Goal: Information Seeking & Learning: Compare options

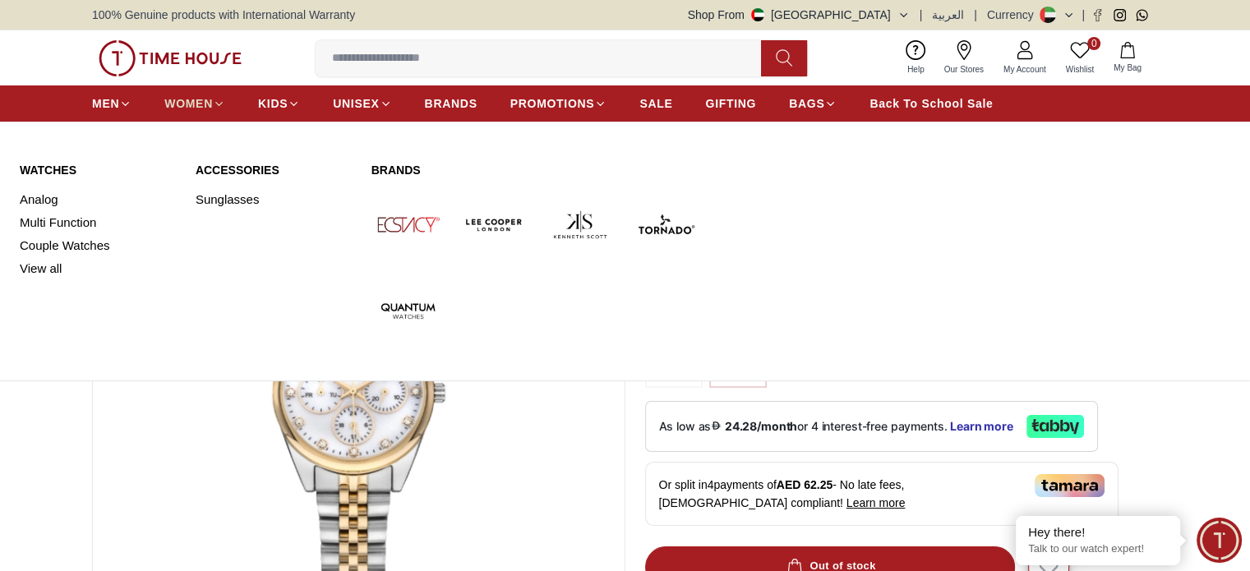
click at [191, 108] on span "WOMEN" at bounding box center [188, 103] width 48 height 16
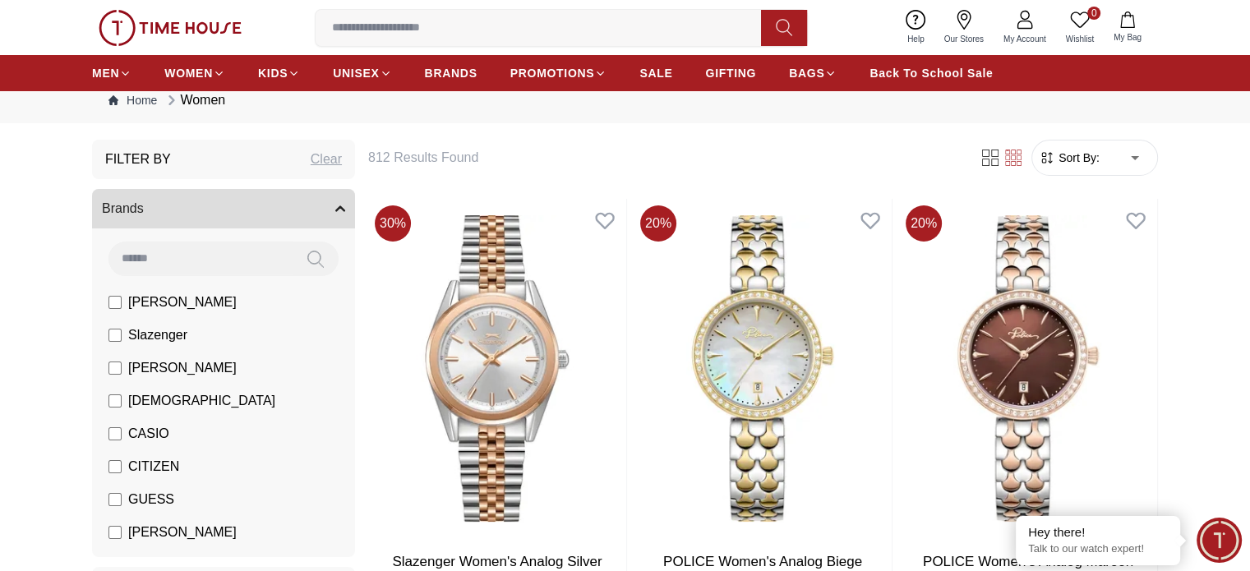
scroll to position [33, 0]
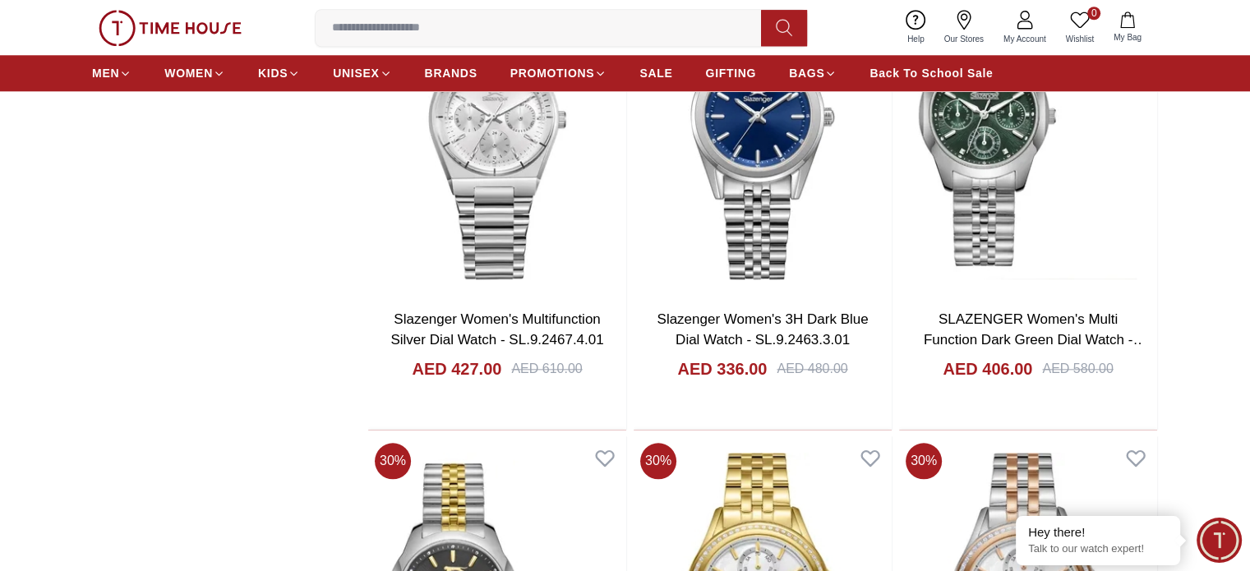
scroll to position [1745, 0]
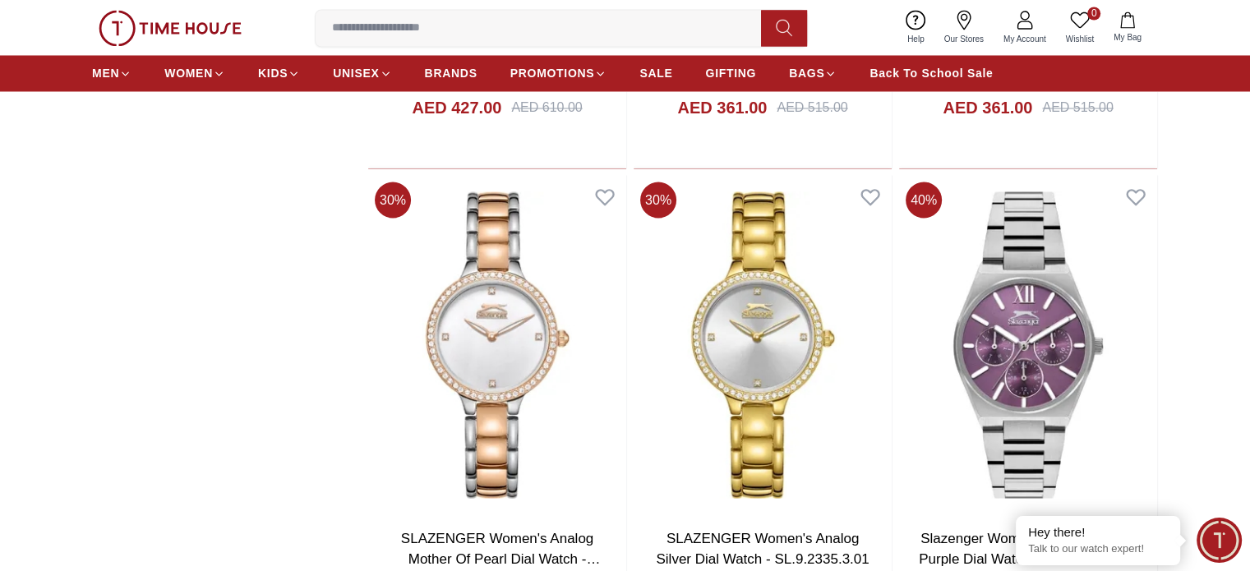
scroll to position [2925, 0]
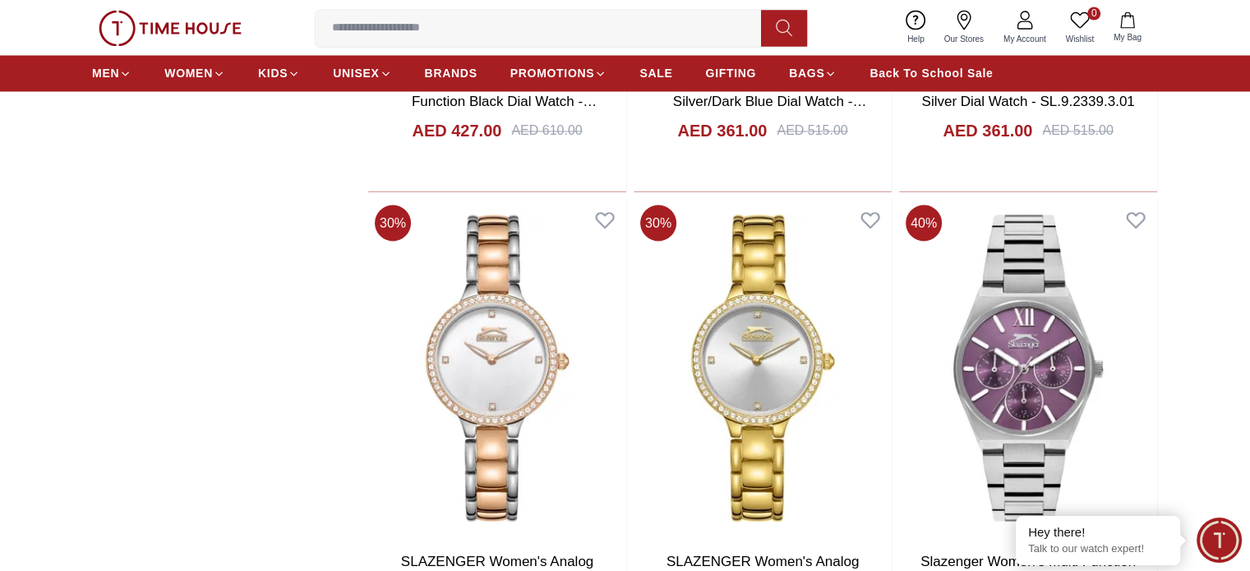
scroll to position [1745, 0]
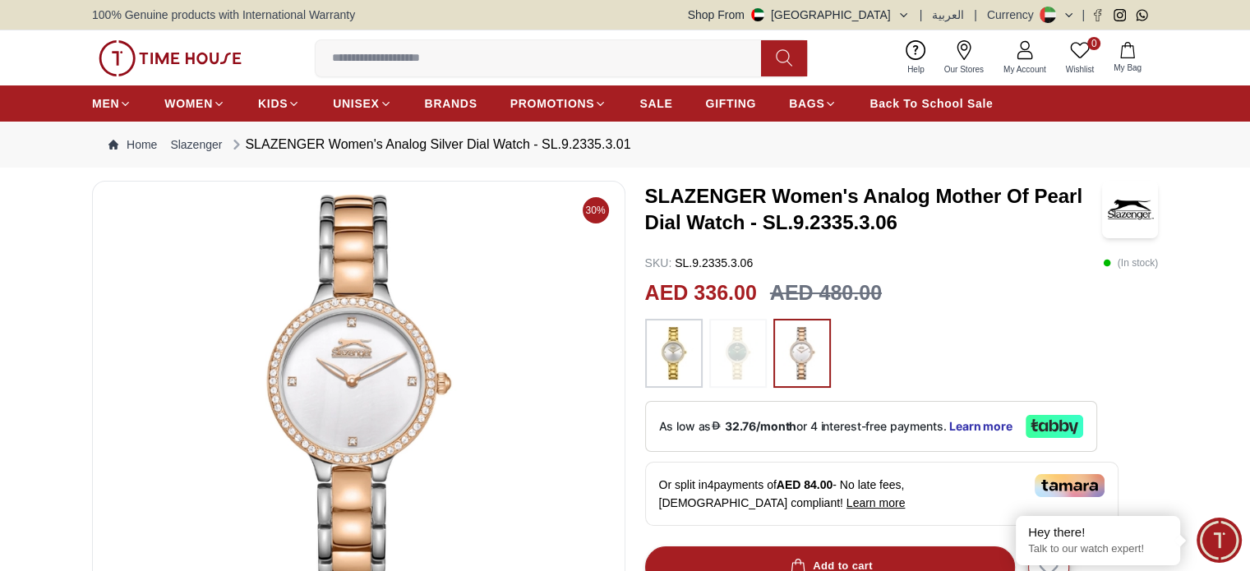
click at [387, 382] on img at bounding box center [358, 392] width 505 height 394
click at [426, 426] on img at bounding box center [358, 392] width 505 height 394
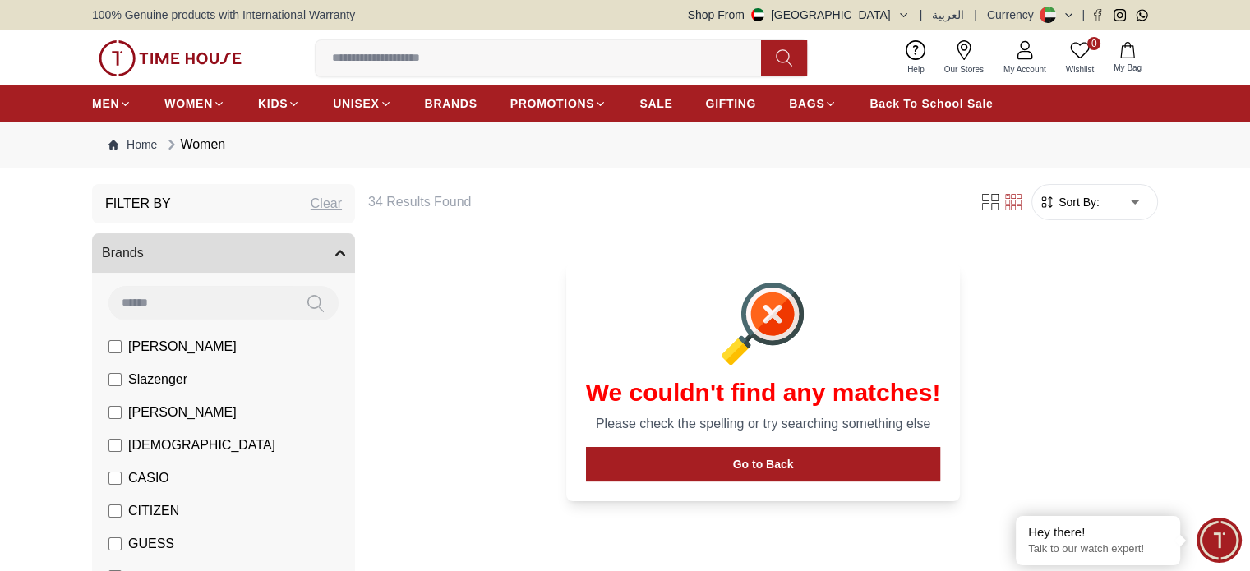
scroll to position [1729, 0]
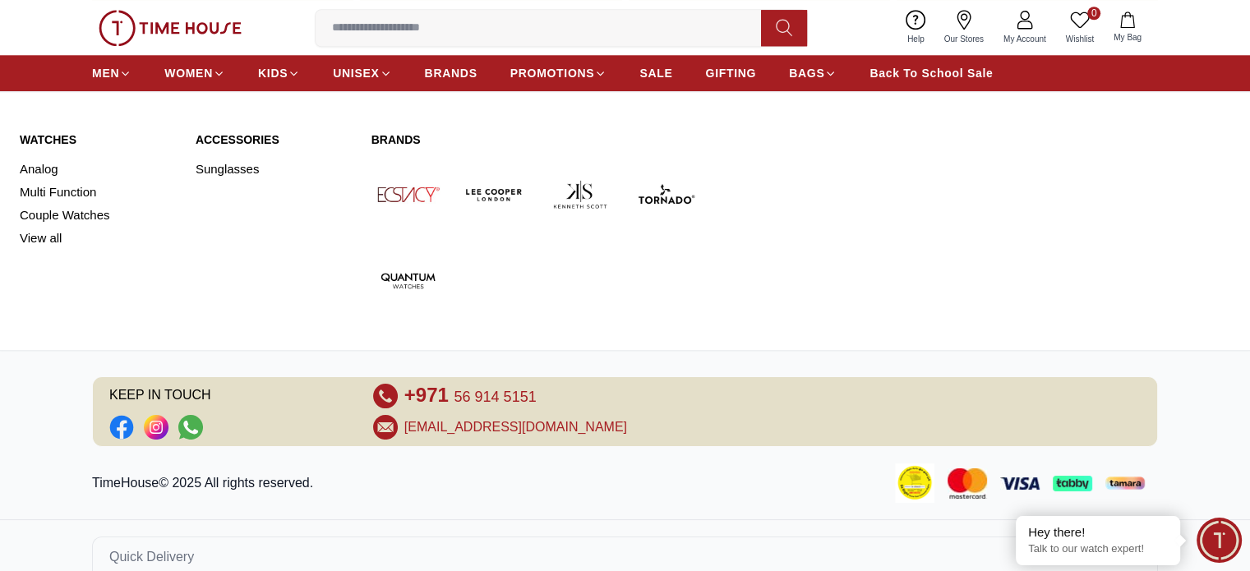
click at [587, 200] on img at bounding box center [580, 194] width 73 height 73
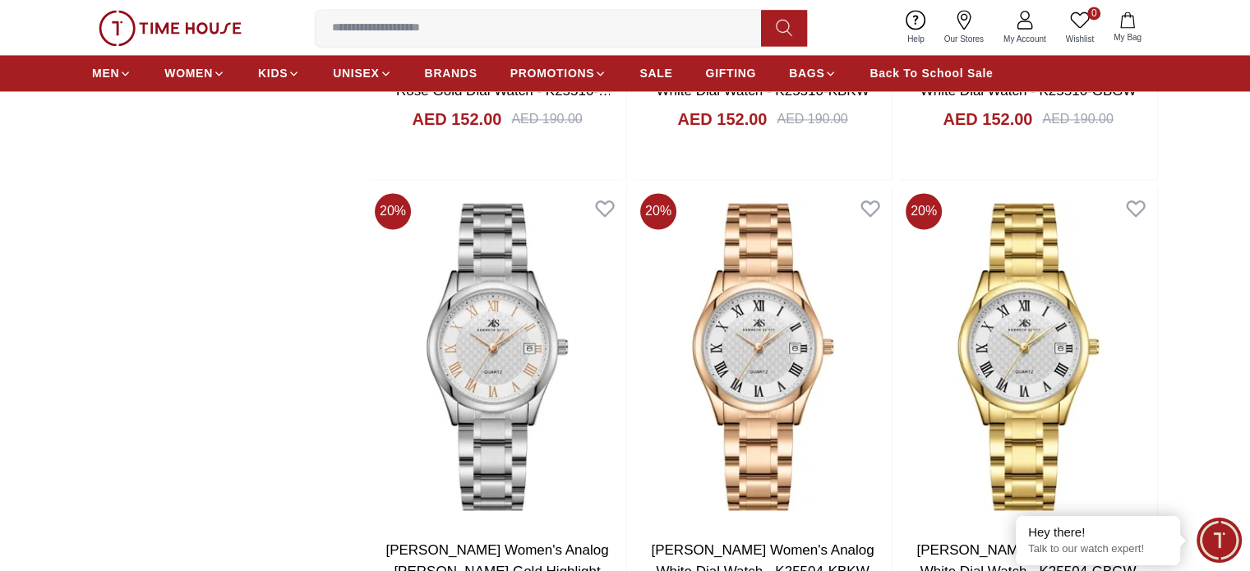
scroll to position [2567, 0]
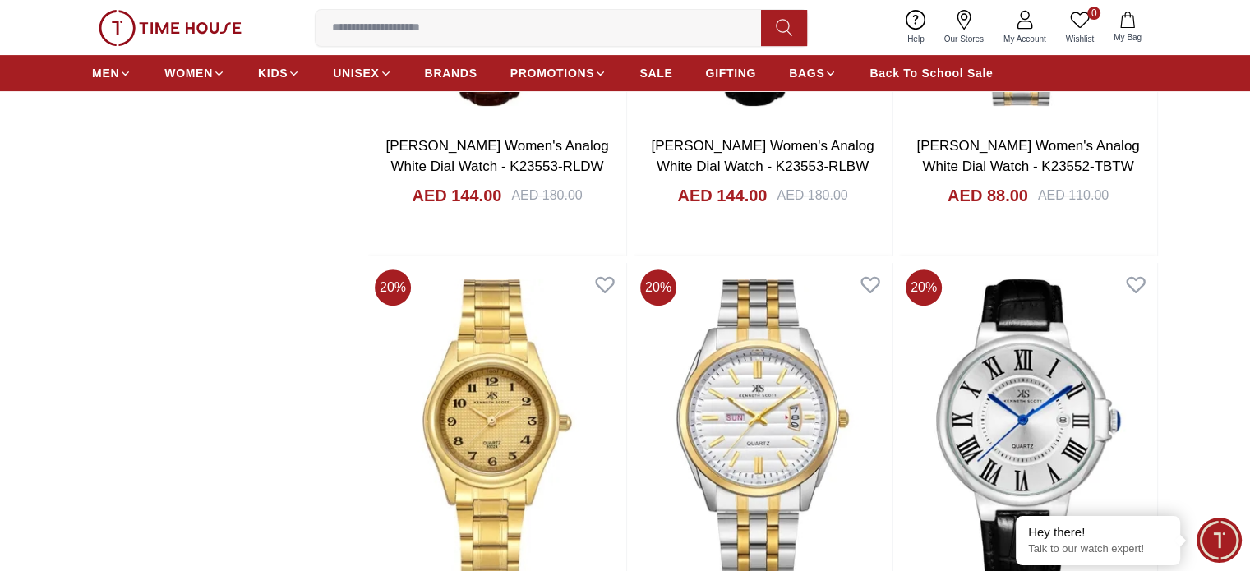
scroll to position [6863, 0]
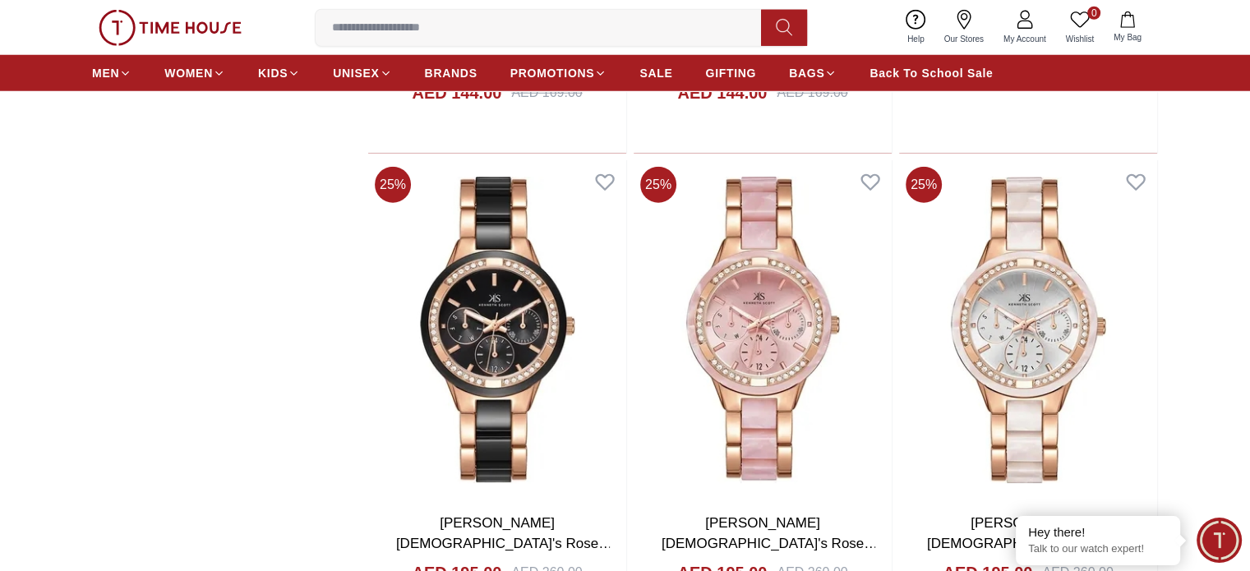
scroll to position [10842, 0]
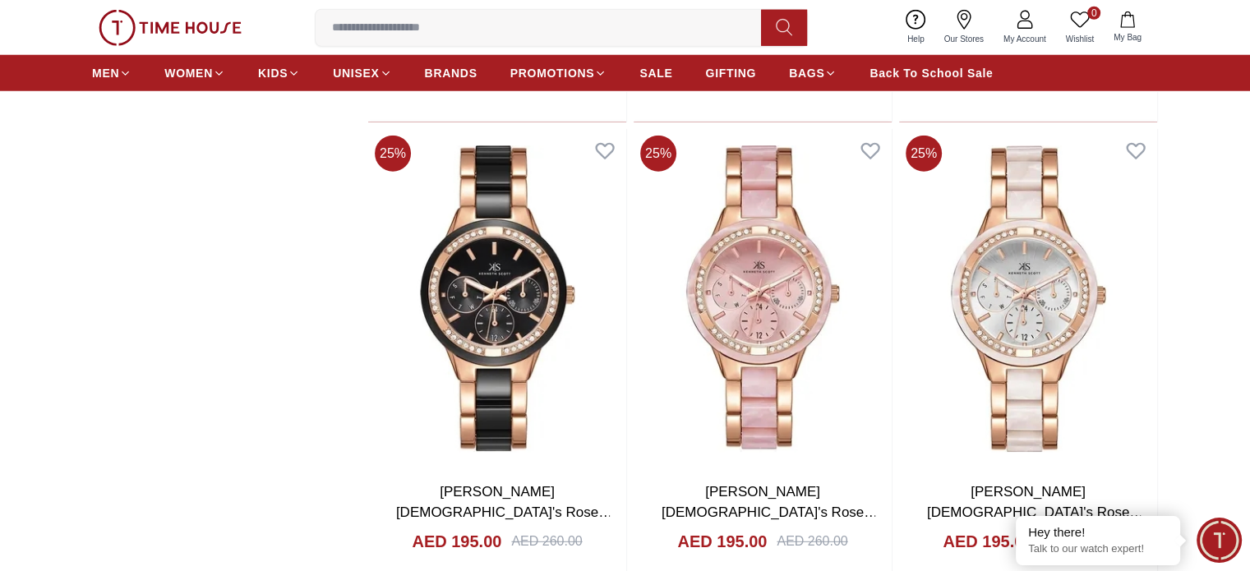
scroll to position [10777, 0]
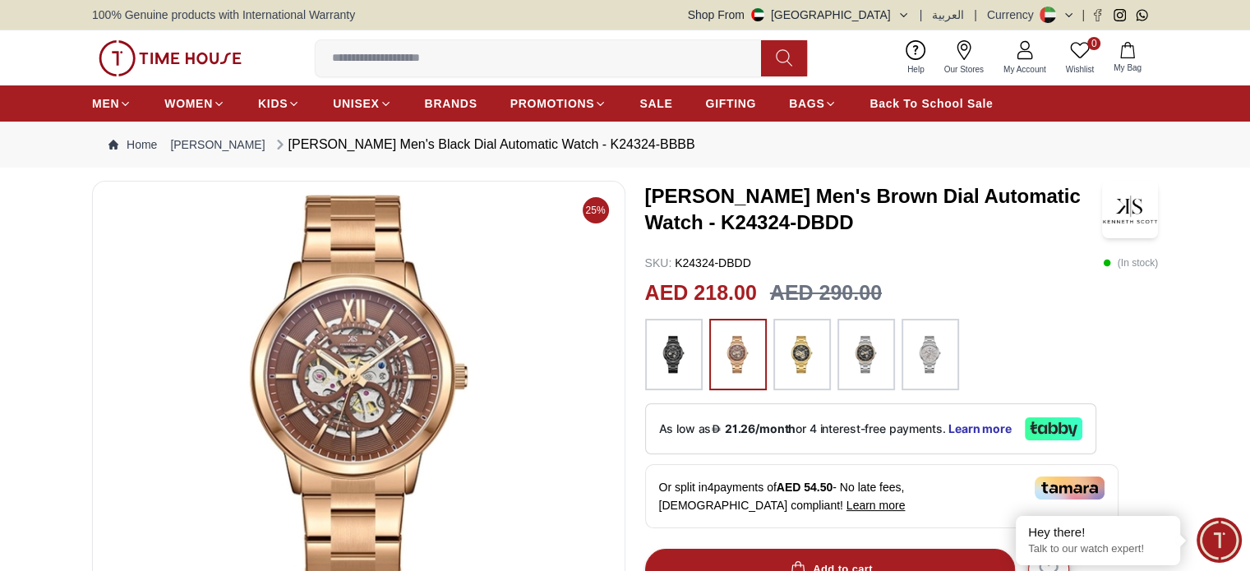
click at [508, 308] on img at bounding box center [358, 392] width 505 height 394
click at [424, 344] on img at bounding box center [358, 392] width 505 height 394
click at [417, 365] on img at bounding box center [358, 392] width 505 height 394
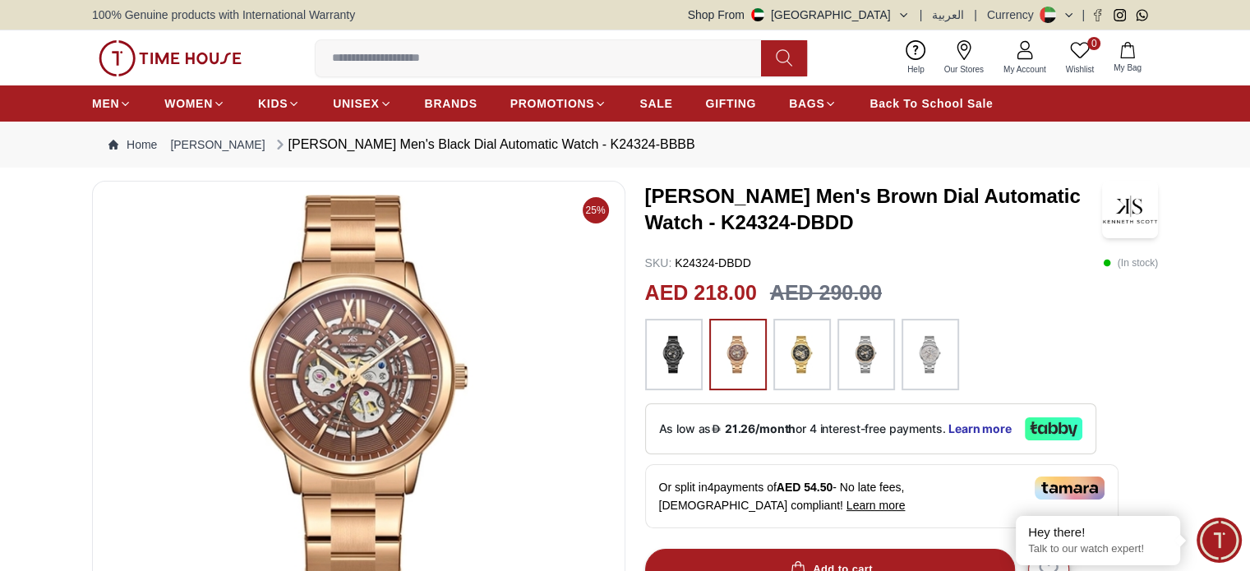
click at [417, 365] on img at bounding box center [358, 392] width 505 height 394
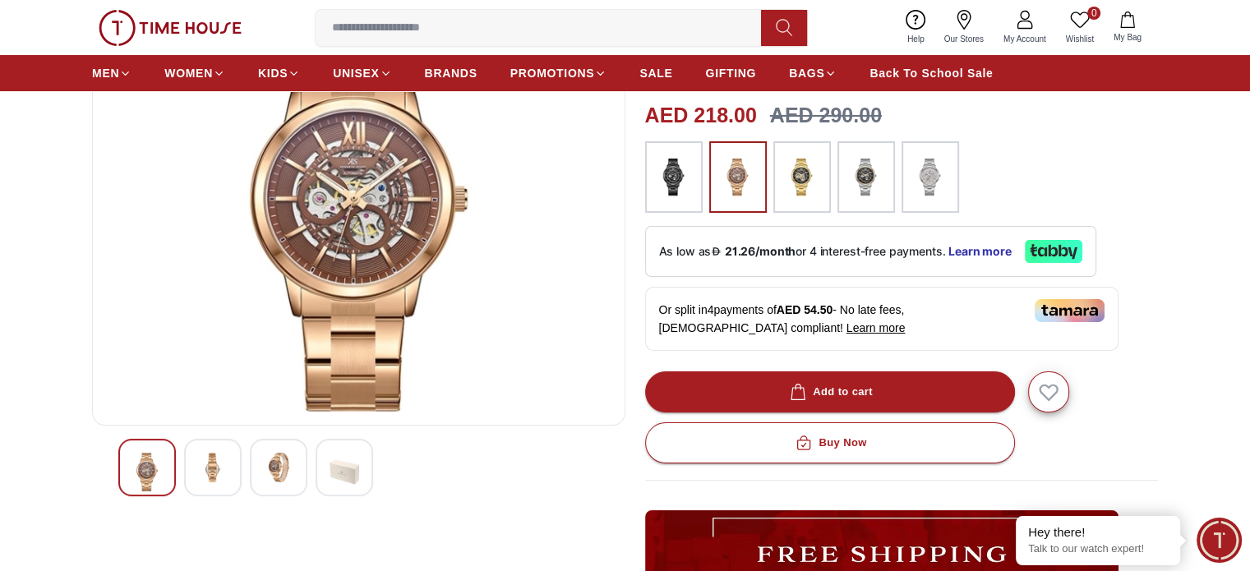
scroll to position [160, 0]
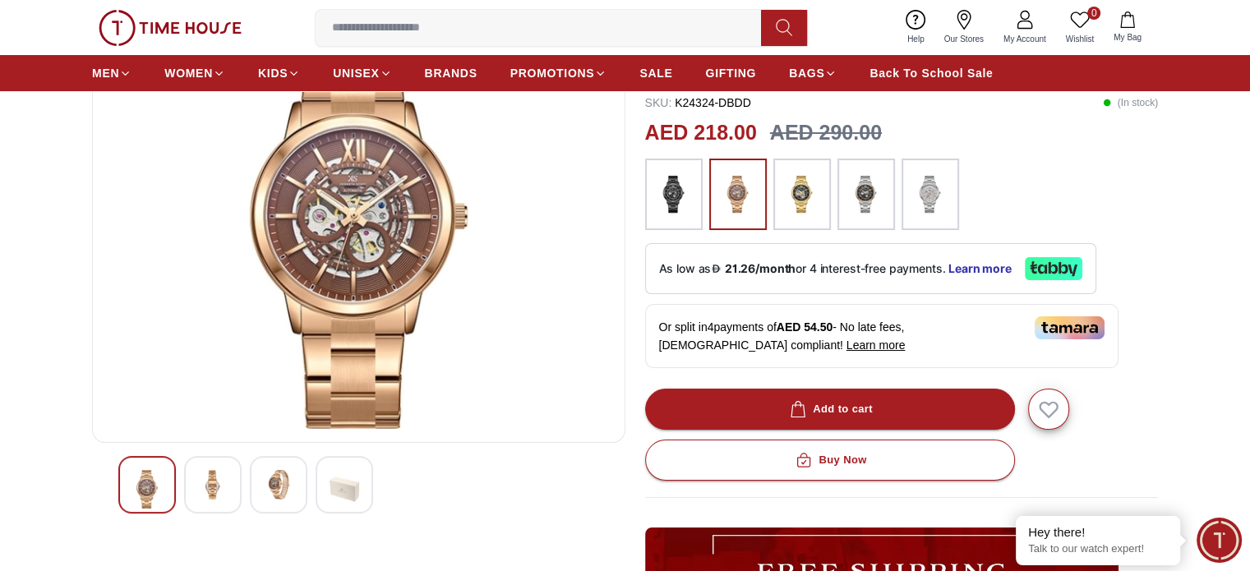
click at [217, 476] on img at bounding box center [213, 485] width 30 height 30
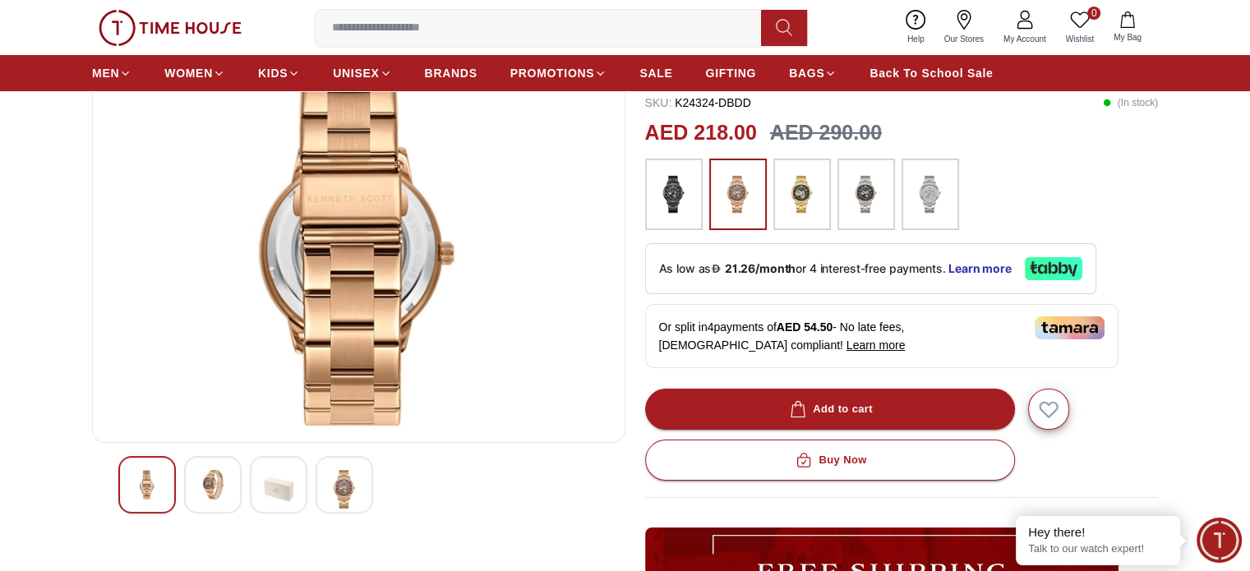
click at [246, 489] on div at bounding box center [358, 485] width 481 height 58
click at [333, 484] on img at bounding box center [344, 489] width 30 height 39
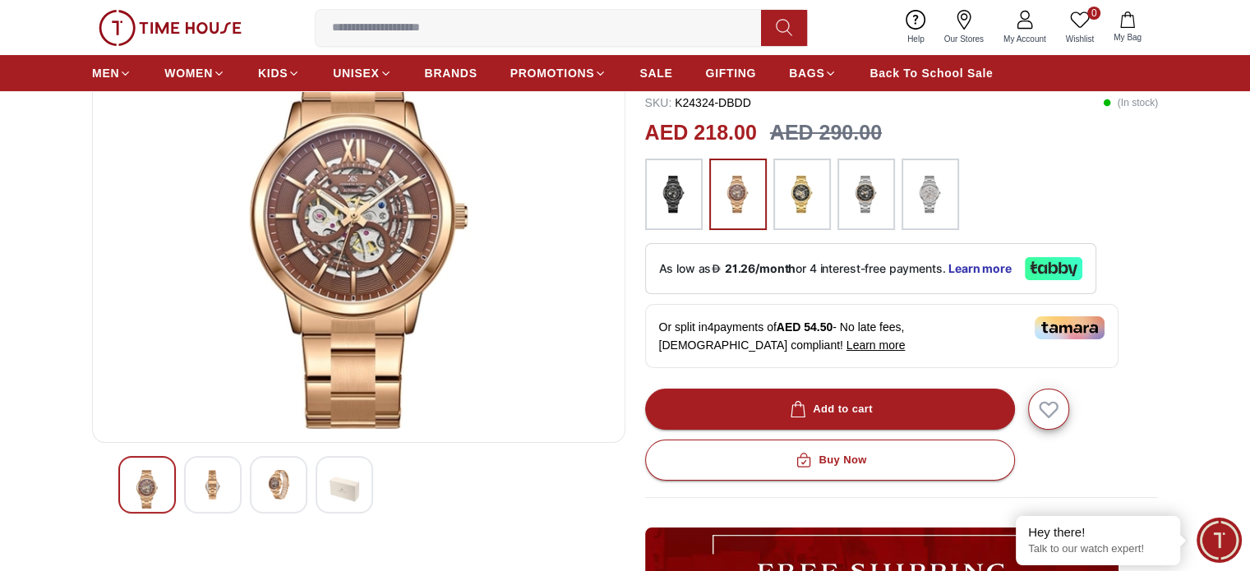
click at [419, 95] on img at bounding box center [358, 232] width 505 height 394
click at [381, 171] on img at bounding box center [358, 232] width 505 height 394
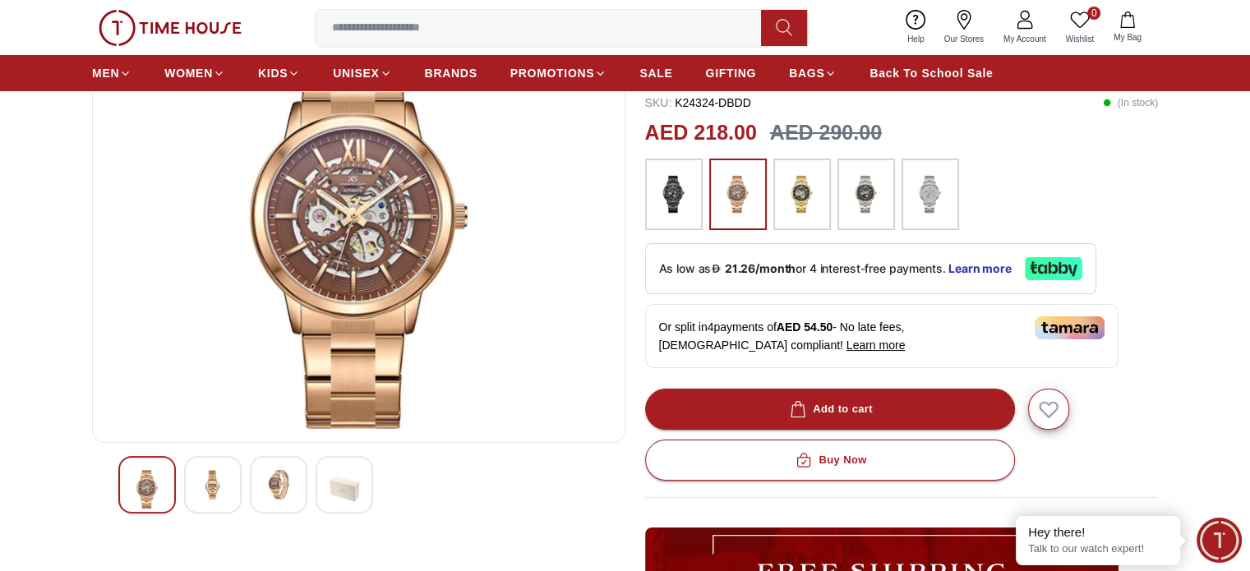
click at [799, 209] on img at bounding box center [801, 195] width 41 height 56
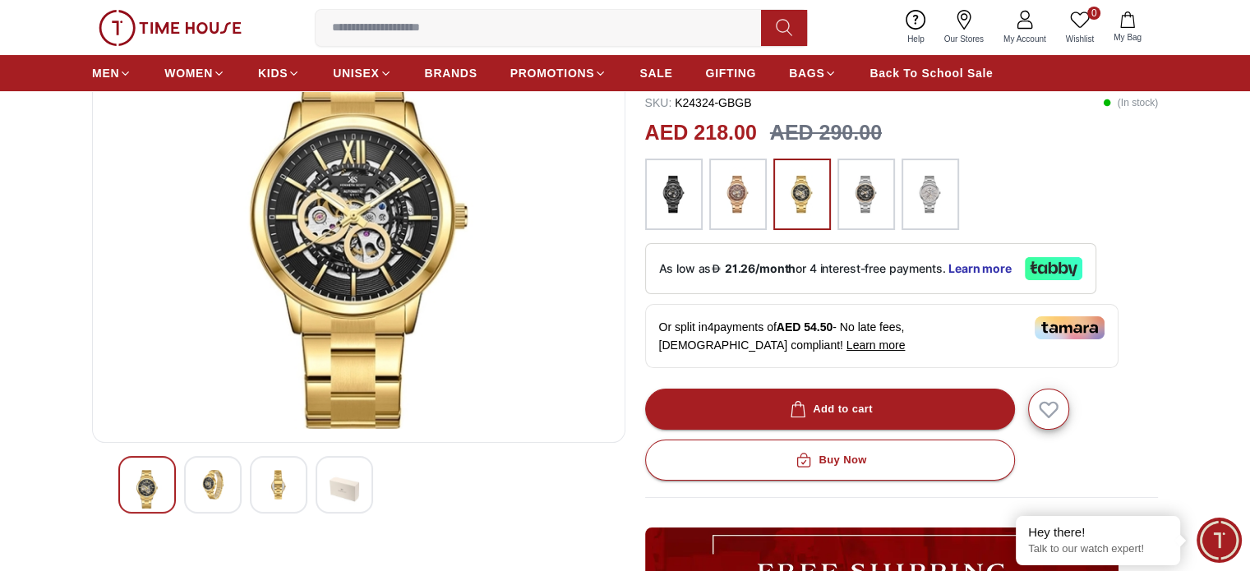
click at [857, 210] on img at bounding box center [865, 195] width 41 height 56
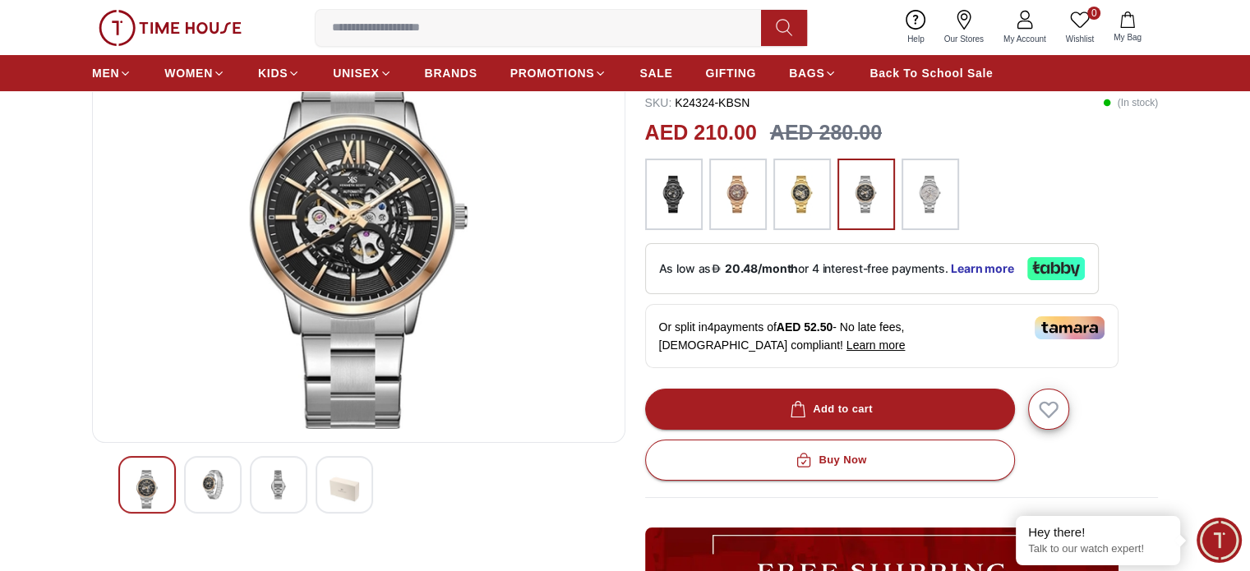
click at [919, 219] on img at bounding box center [929, 195] width 41 height 56
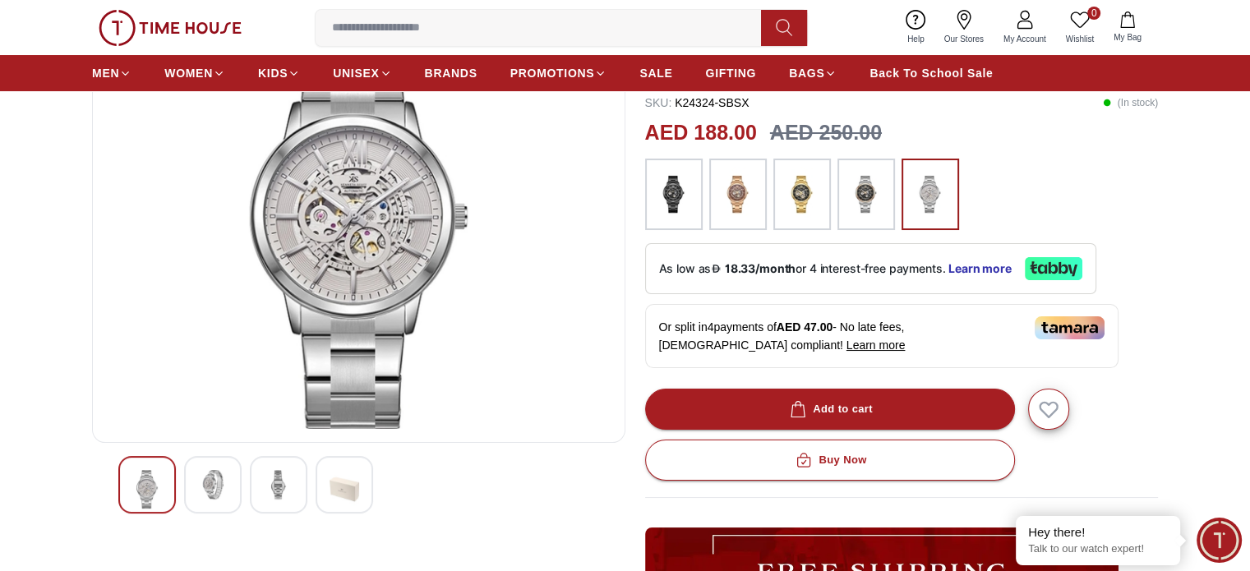
click at [731, 200] on img at bounding box center [737, 195] width 41 height 56
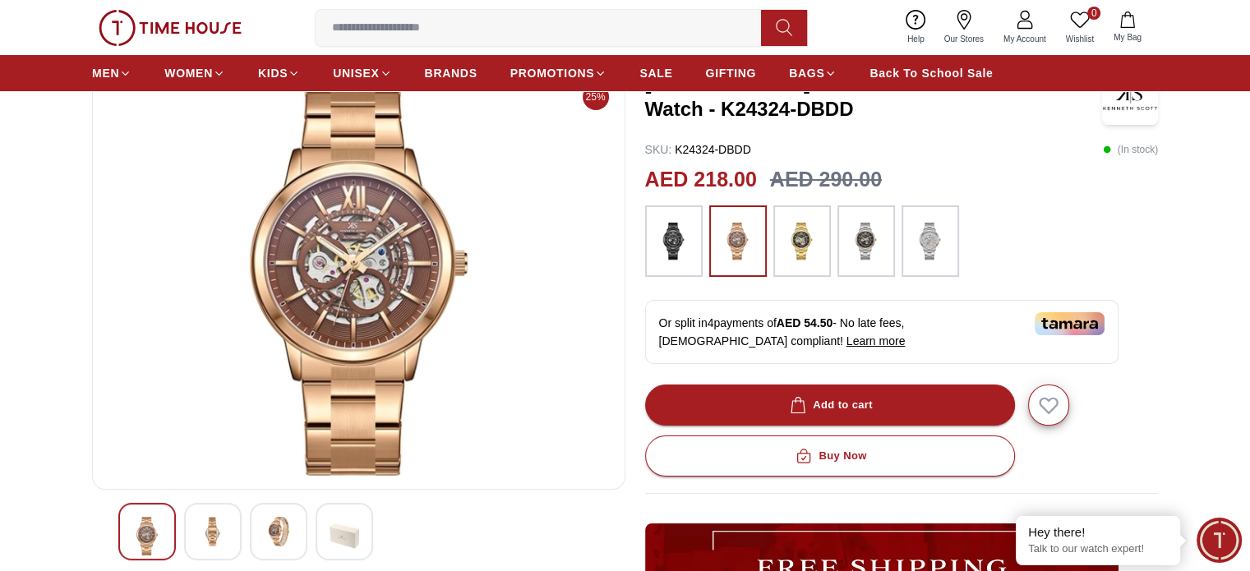
scroll to position [69, 0]
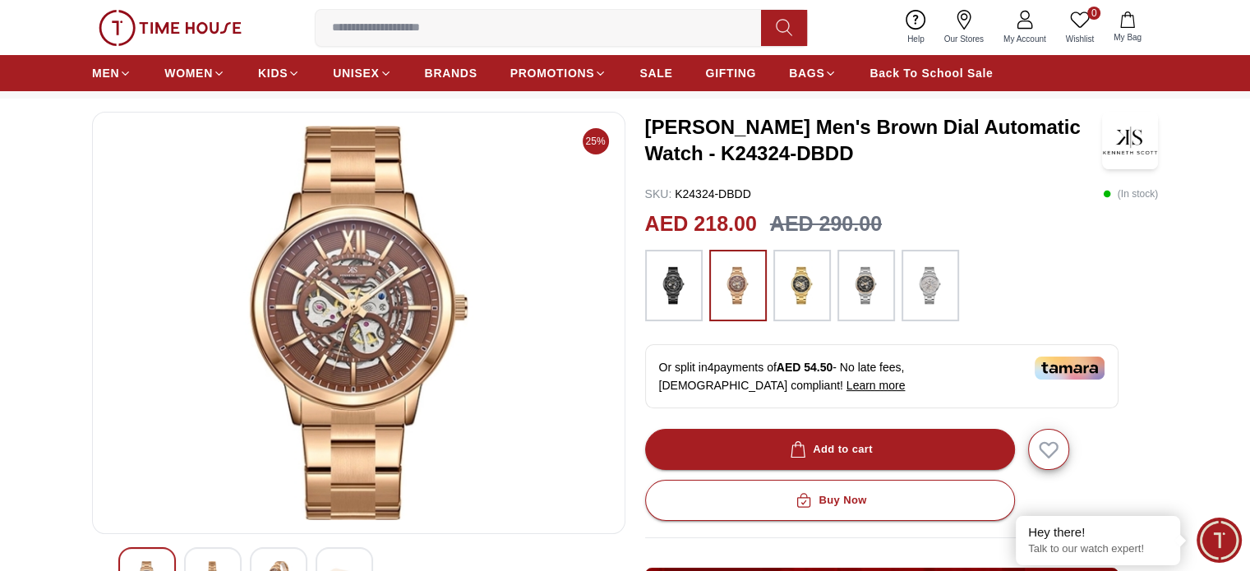
click at [438, 279] on img at bounding box center [358, 323] width 505 height 394
click at [573, 322] on img at bounding box center [358, 323] width 505 height 394
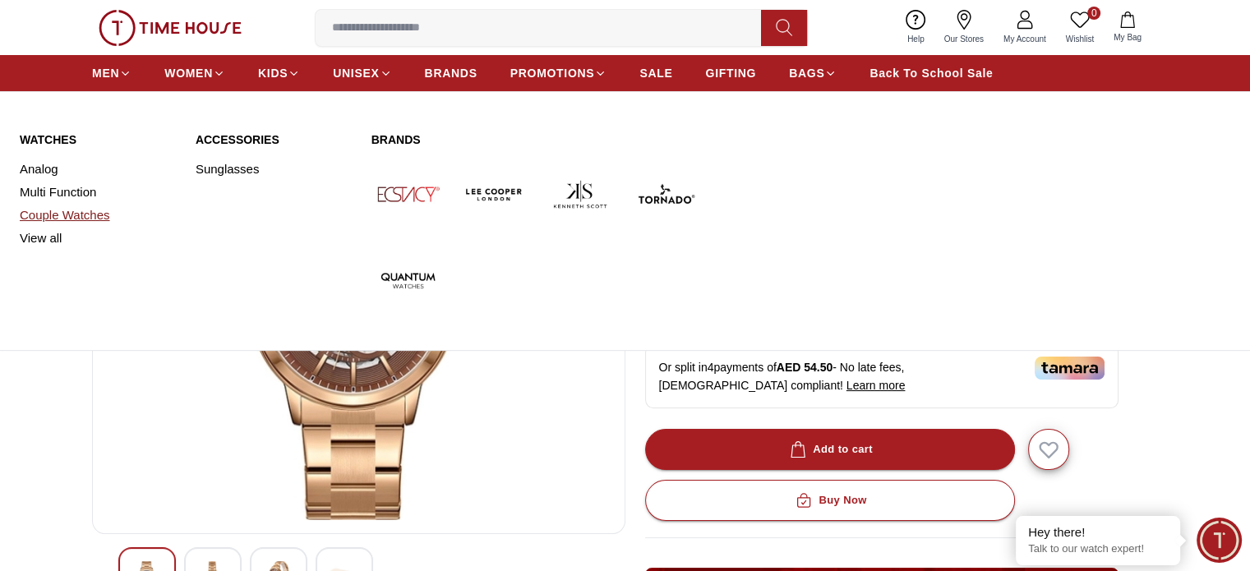
click at [83, 216] on link "Couple Watches" at bounding box center [98, 215] width 156 height 23
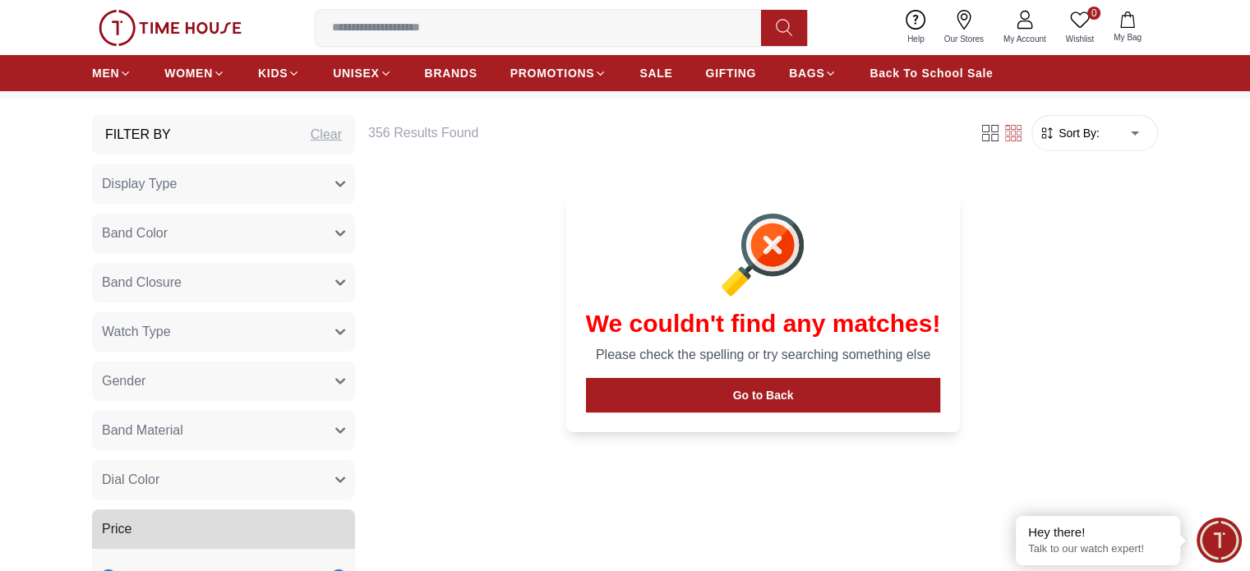
click at [407, 137] on h6 "356 Results Found" at bounding box center [663, 133] width 591 height 20
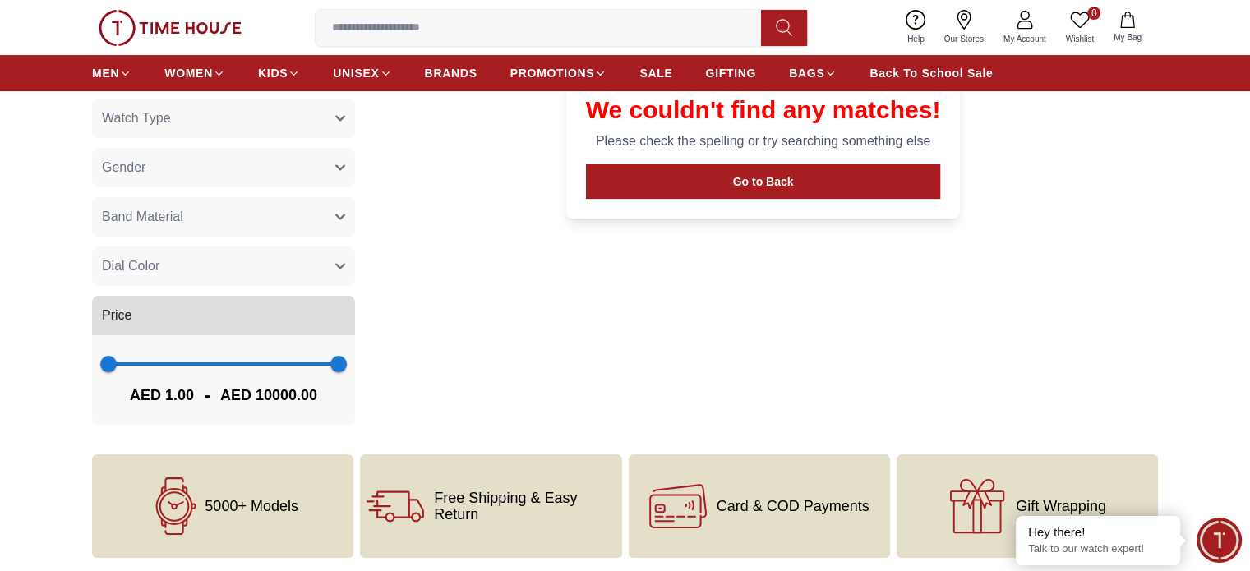
scroll to position [293, 0]
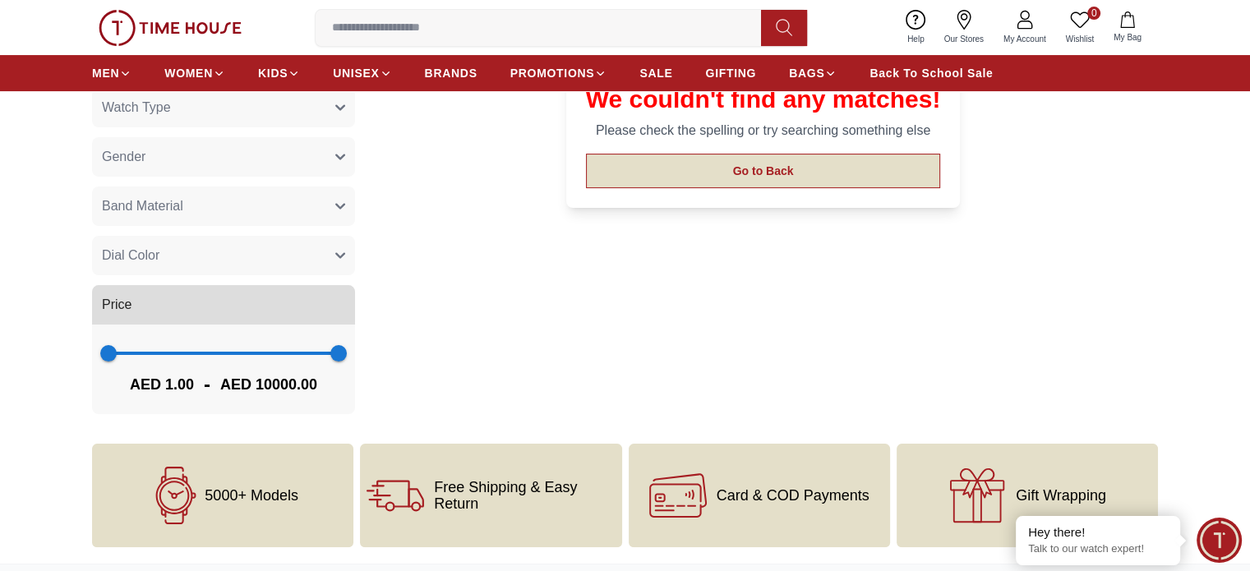
click at [783, 163] on button "Go to Back" at bounding box center [763, 171] width 355 height 35
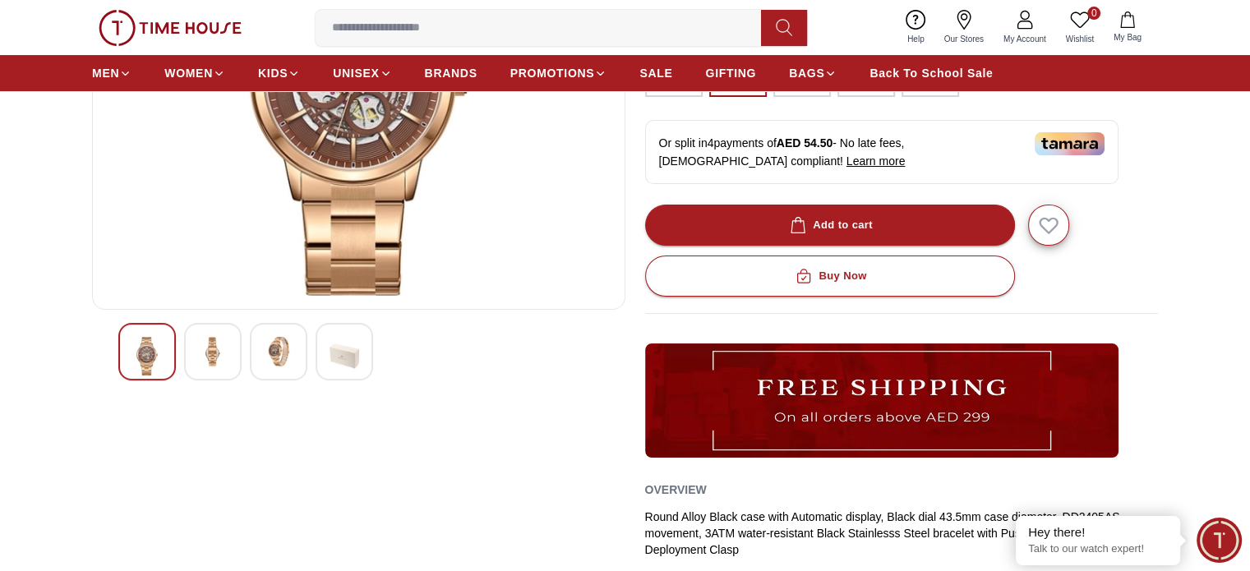
scroll to position [69, 0]
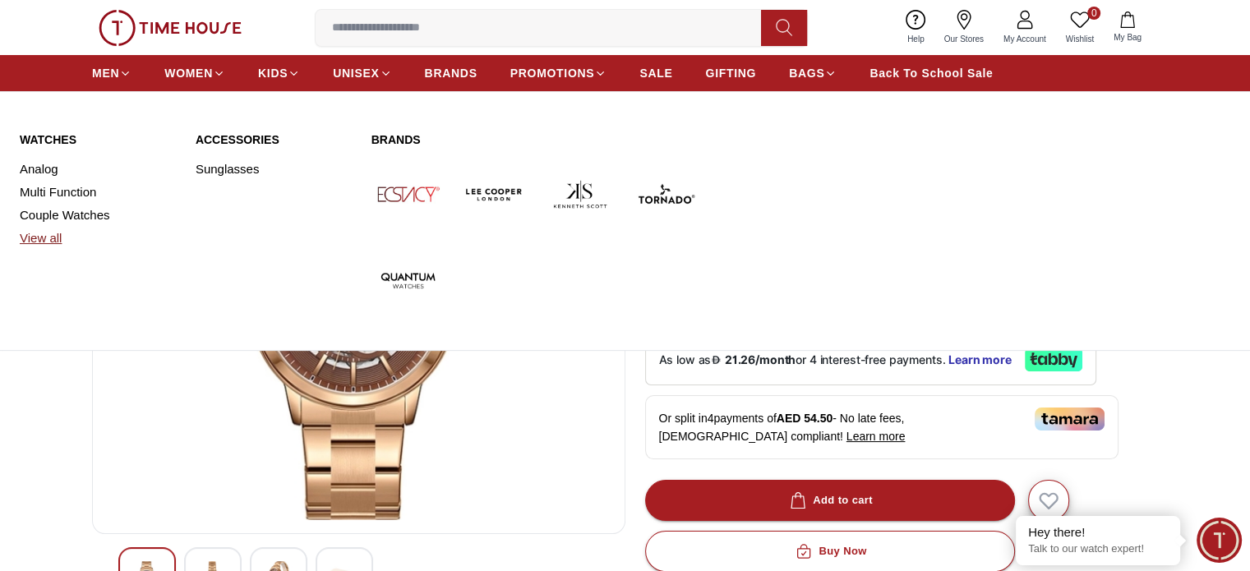
click at [43, 240] on link "View all" at bounding box center [98, 238] width 156 height 23
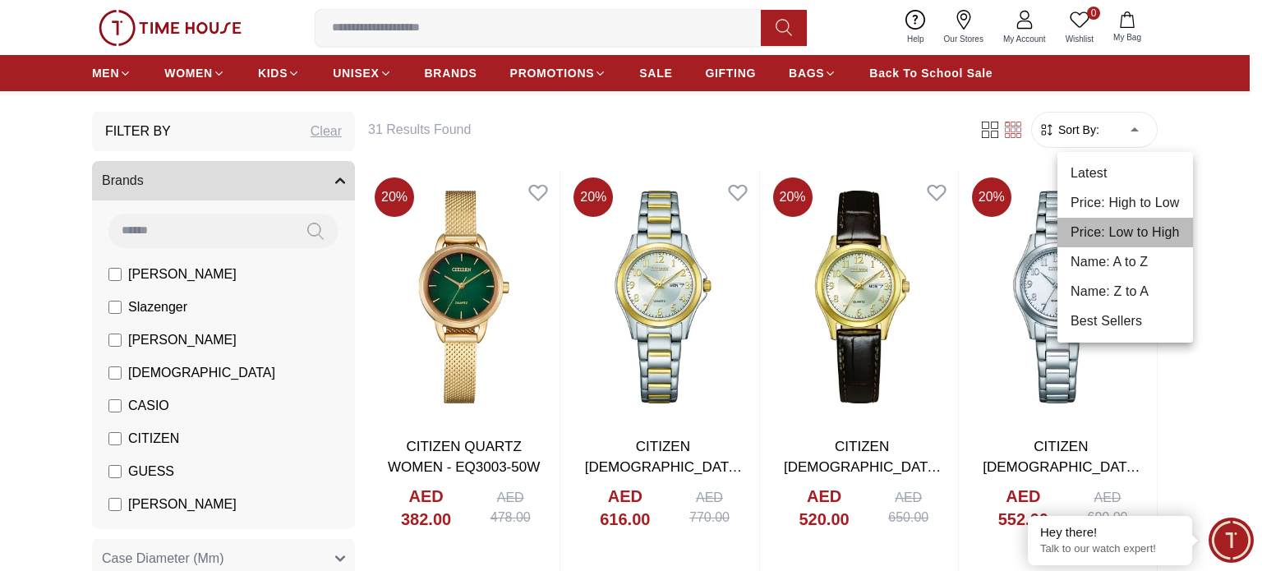
click at [1136, 227] on li "Price: Low to High" at bounding box center [1125, 233] width 136 height 30
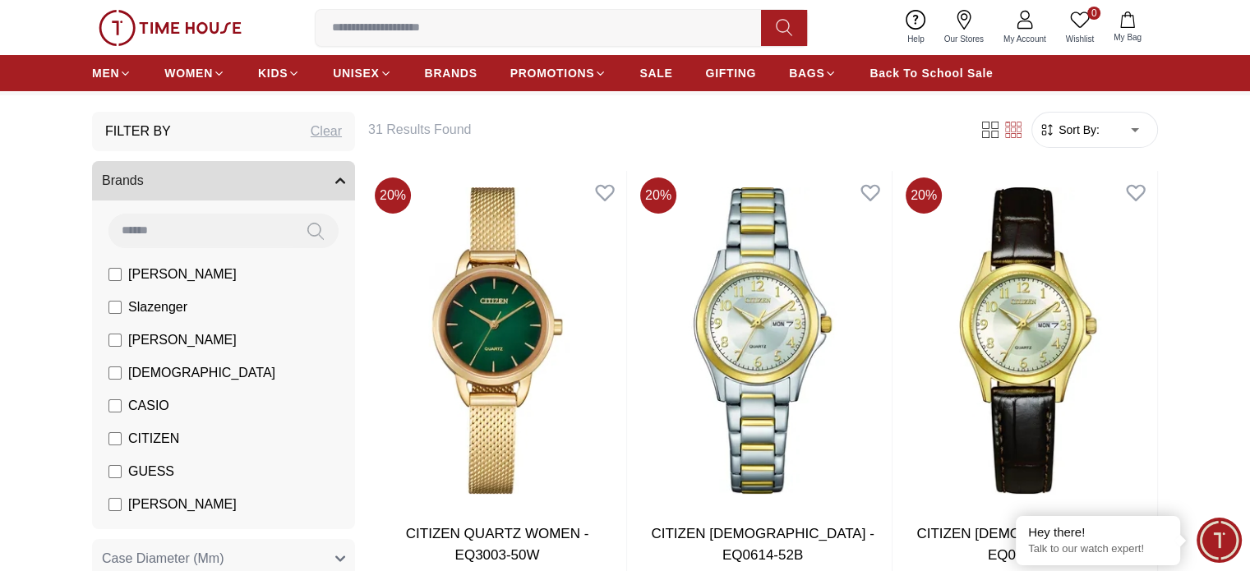
type input "*"
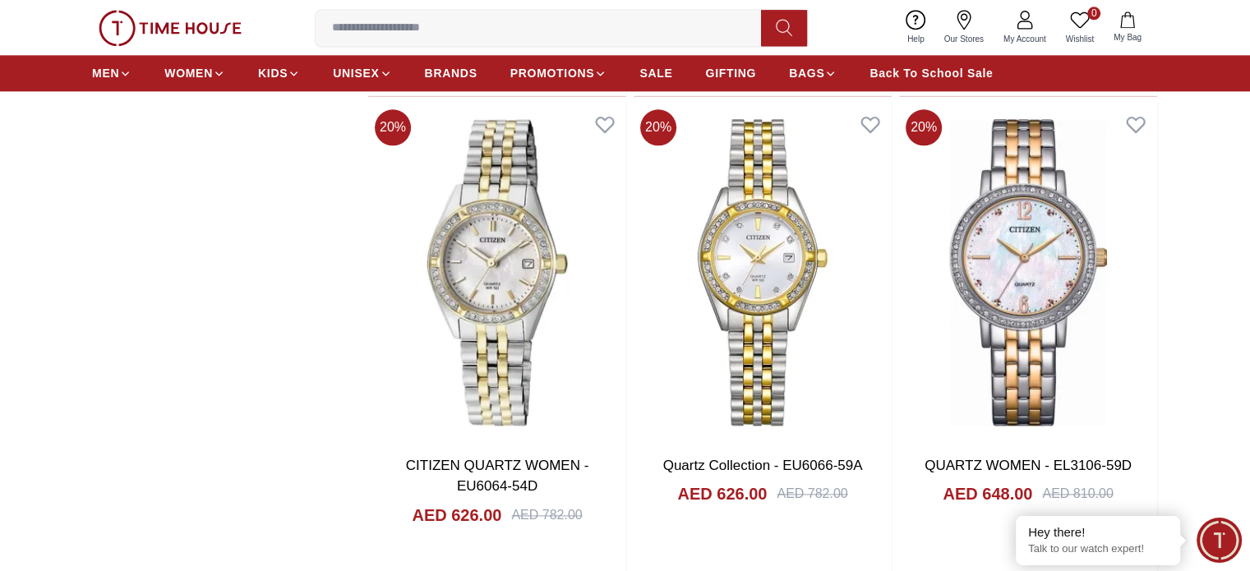
scroll to position [2097, 0]
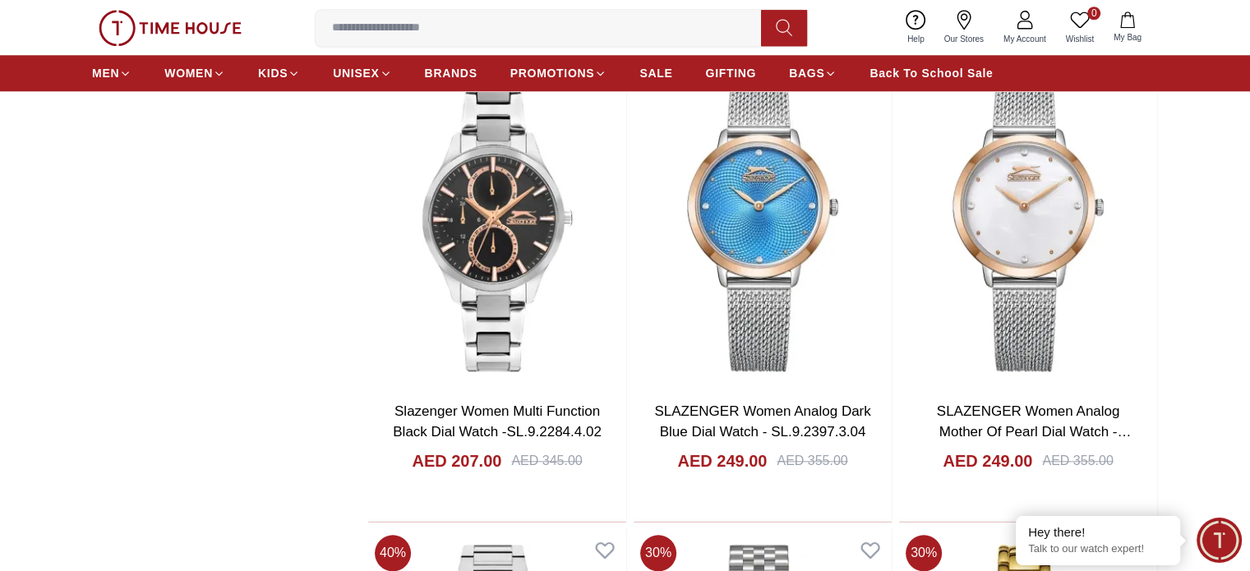
scroll to position [1654, 0]
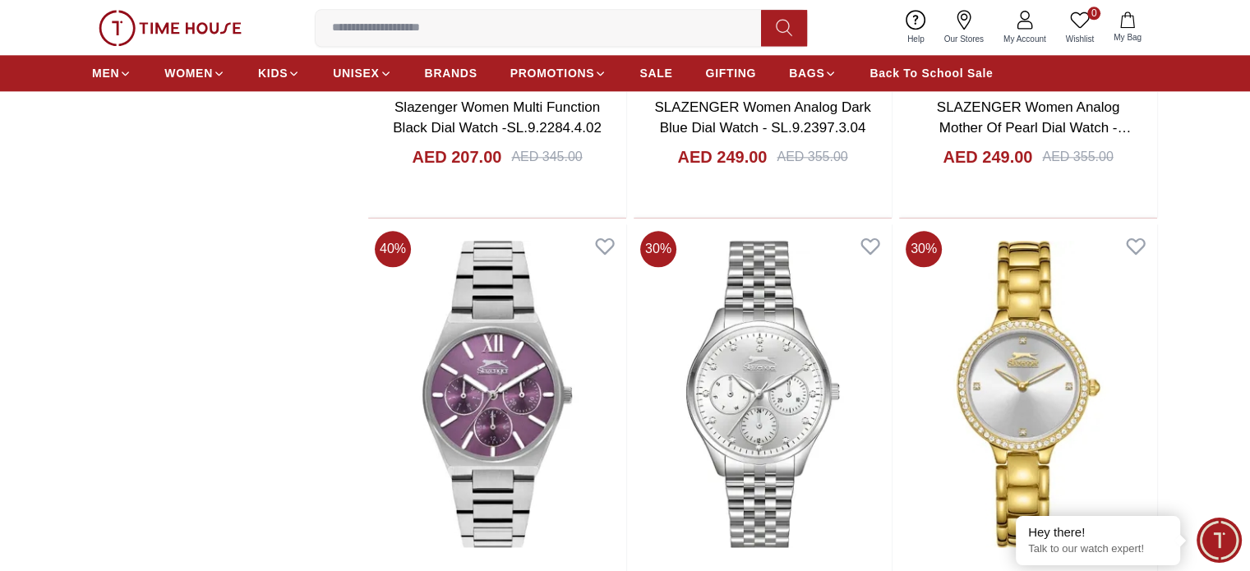
scroll to position [1946, 0]
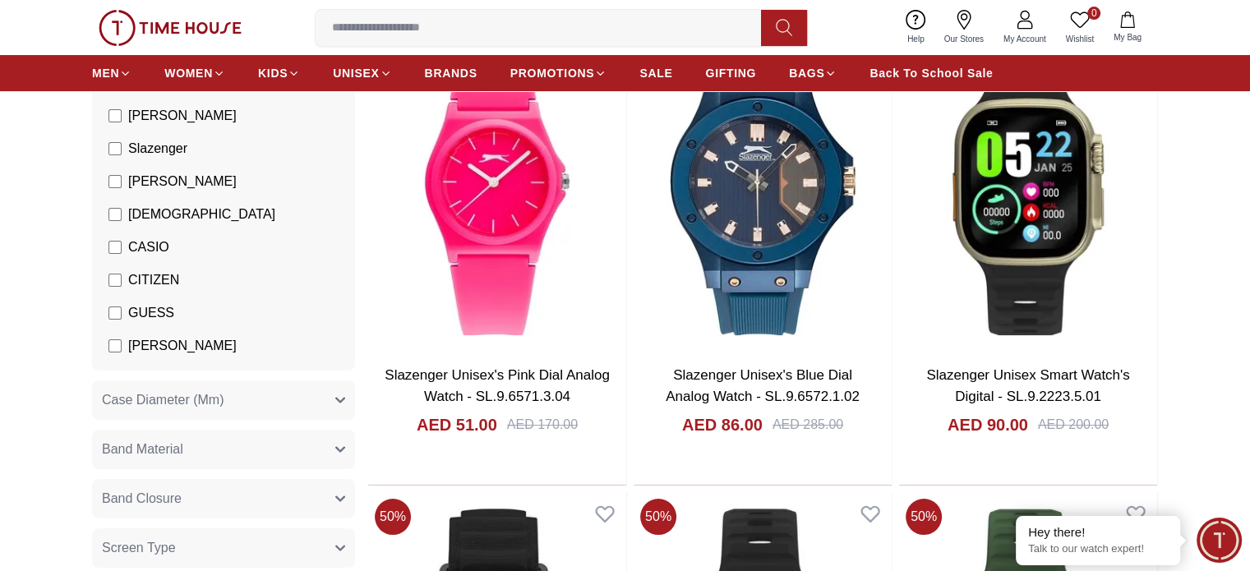
scroll to position [231, 0]
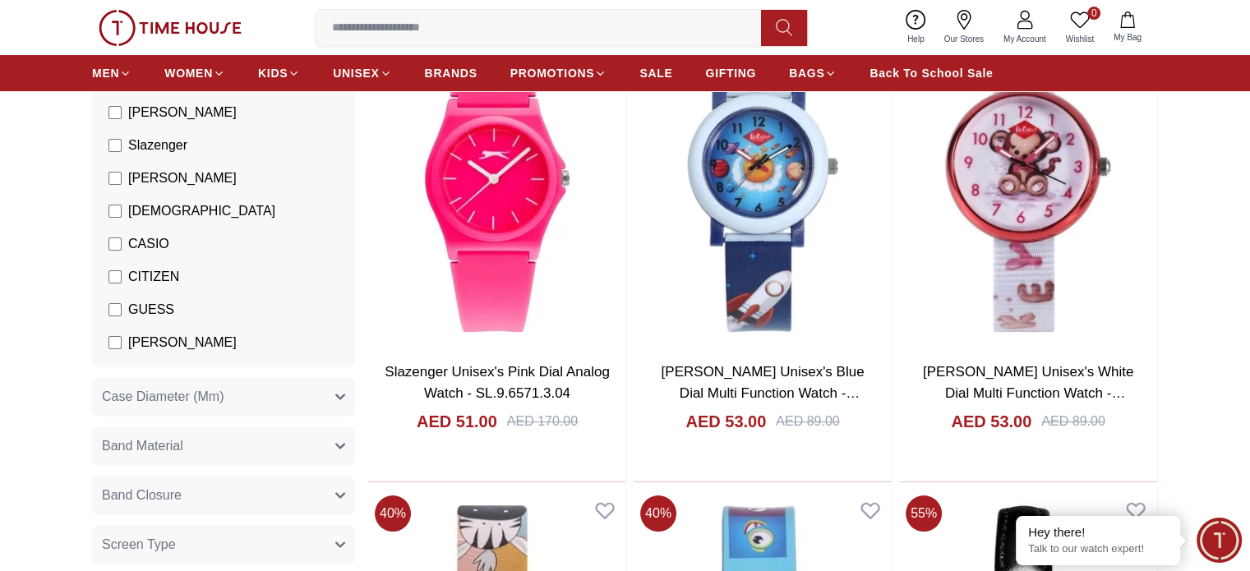
click at [122, 241] on label "CASIO" at bounding box center [138, 244] width 61 height 20
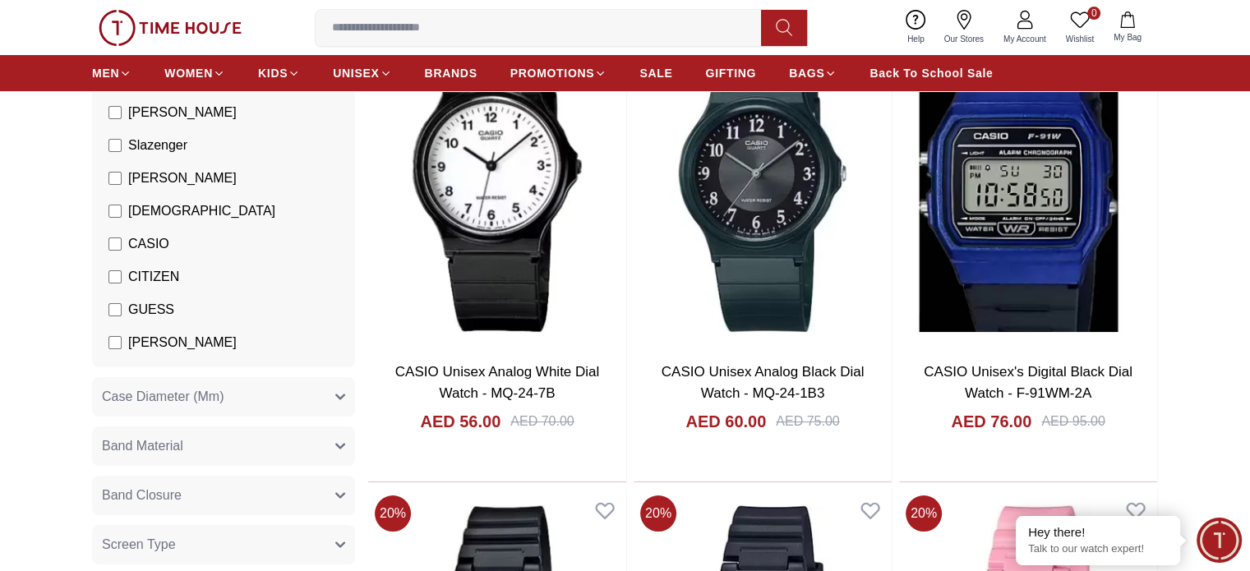
click at [122, 241] on label "CASIO" at bounding box center [138, 244] width 61 height 20
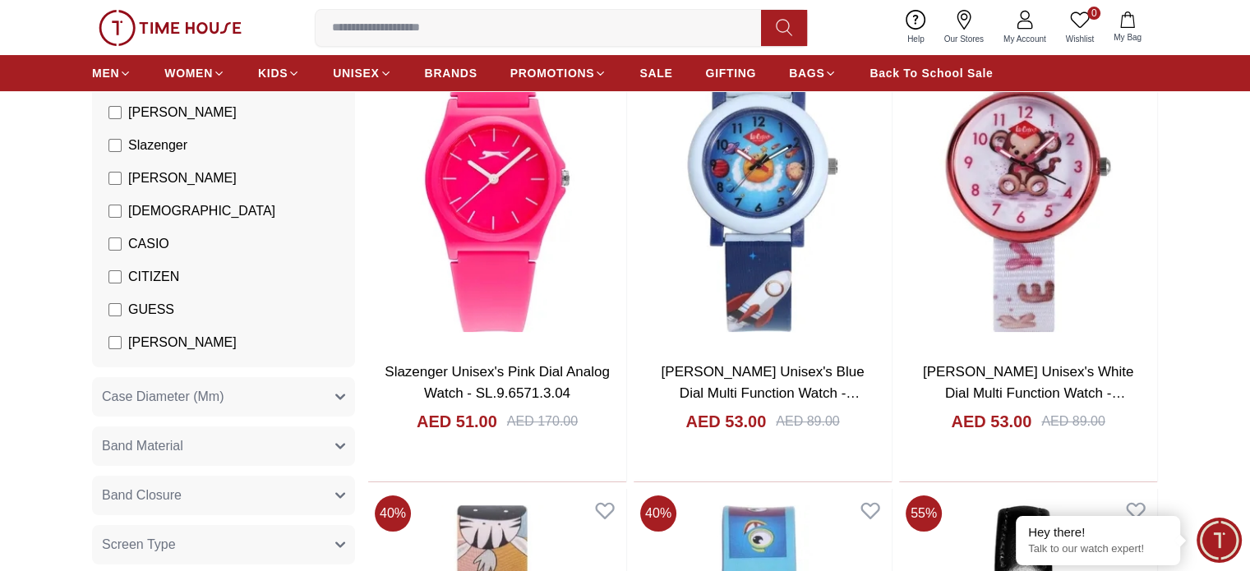
click at [123, 217] on label "[DEMOGRAPHIC_DATA]" at bounding box center [191, 211] width 167 height 20
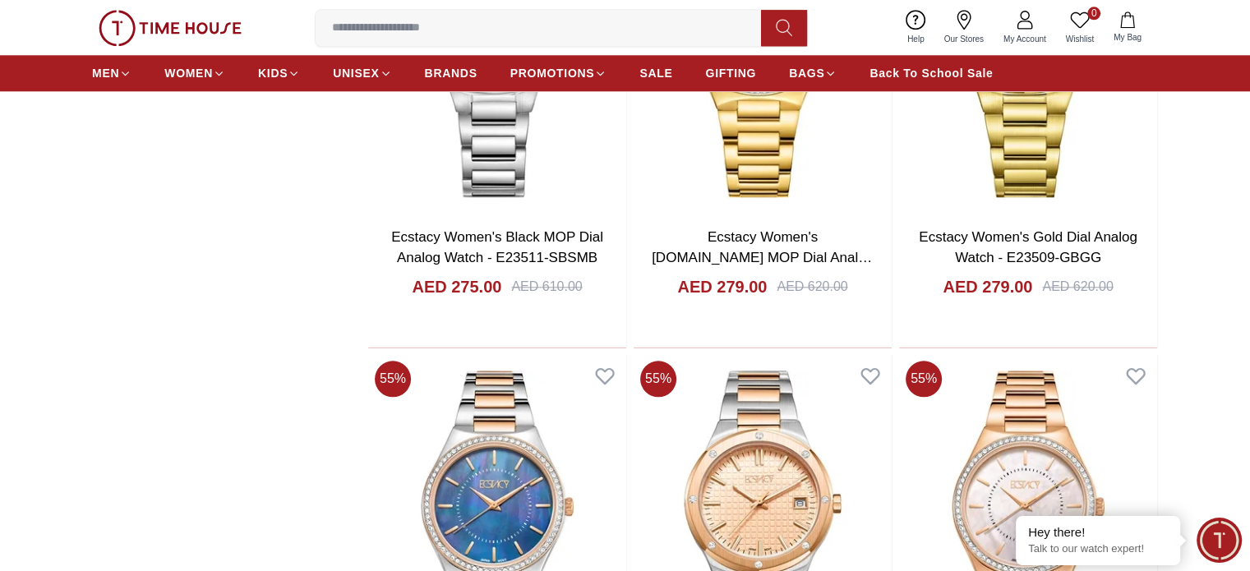
scroll to position [1809, 0]
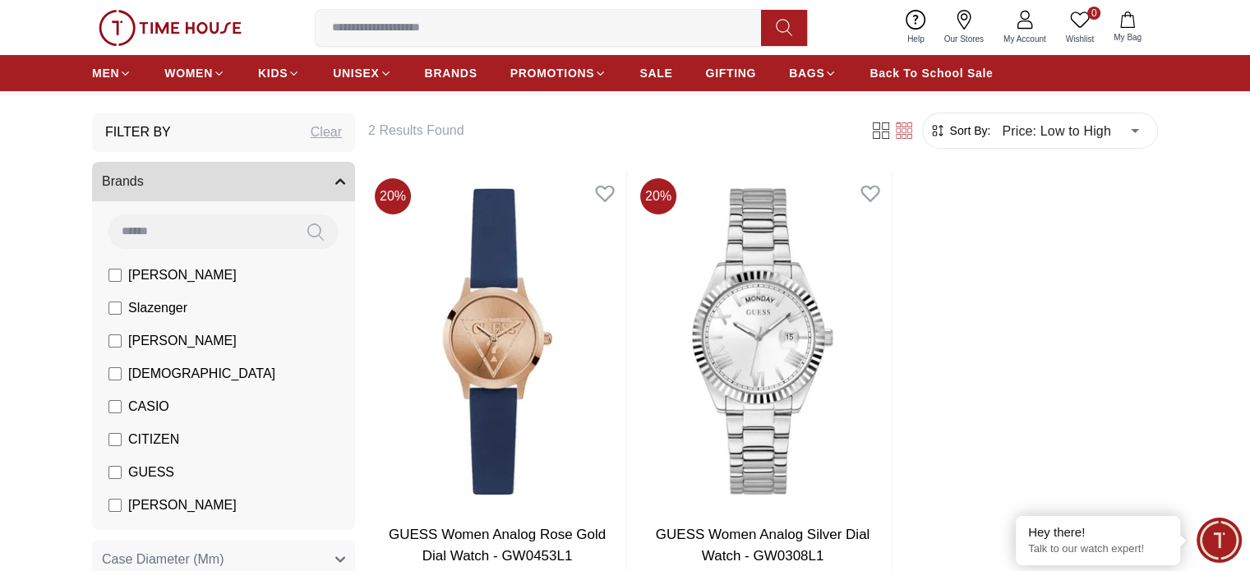
scroll to position [66, 0]
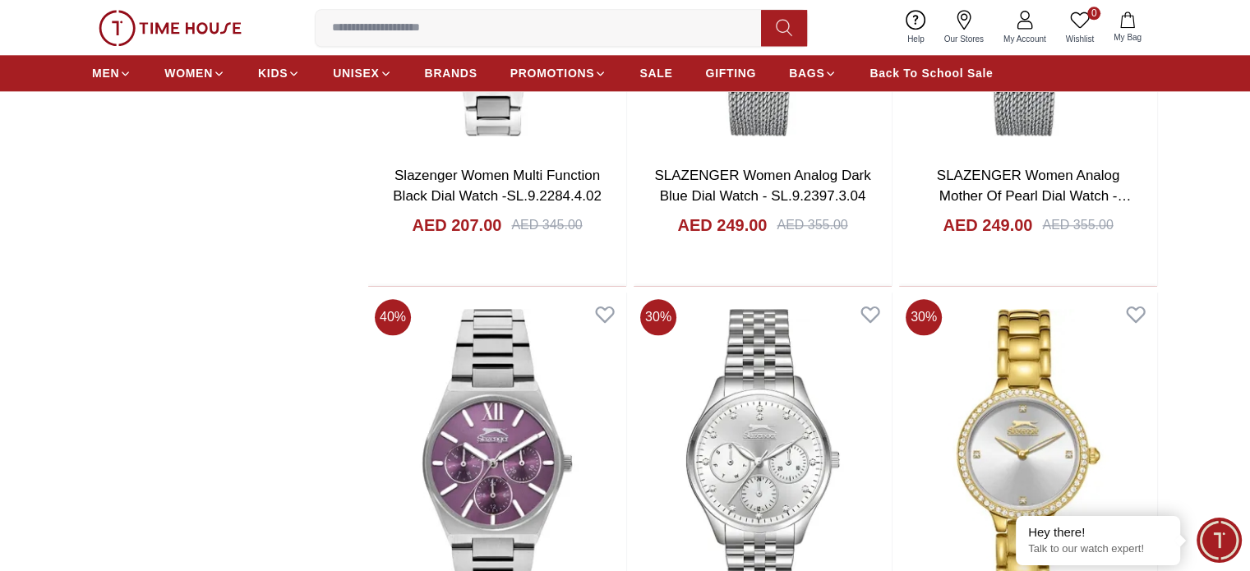
scroll to position [1875, 0]
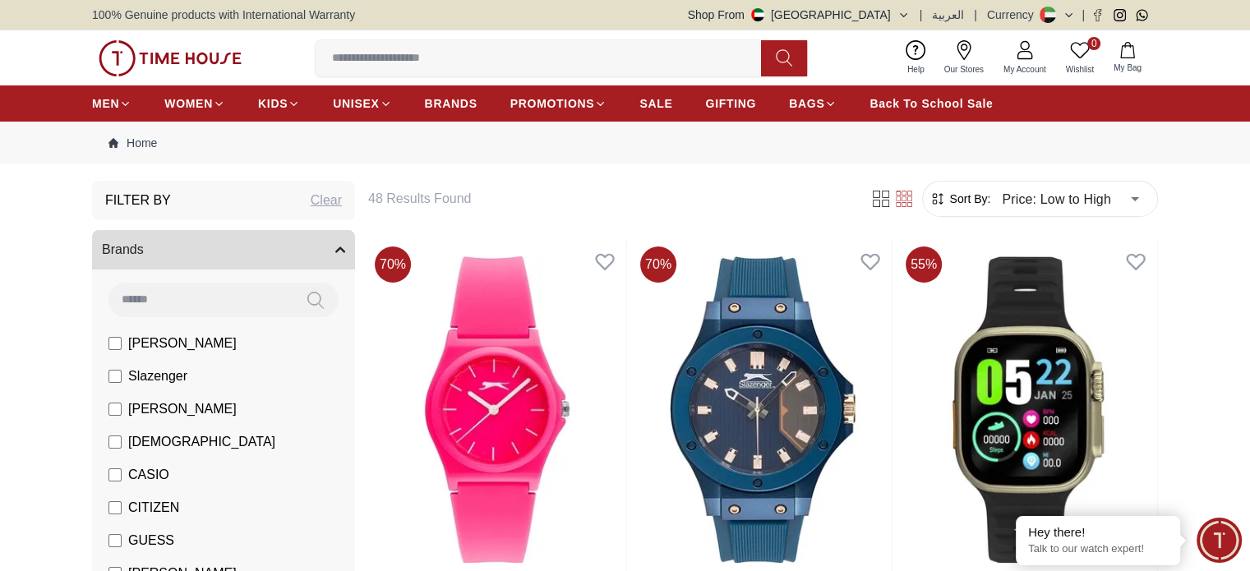
click at [108, 417] on label "[PERSON_NAME]" at bounding box center [172, 409] width 128 height 20
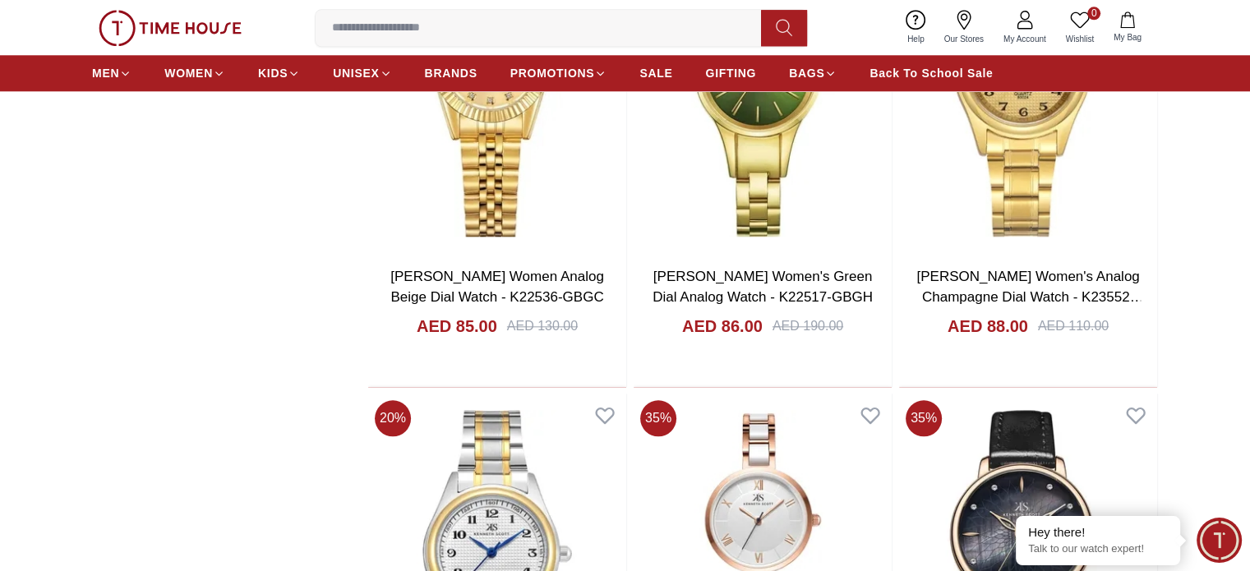
scroll to position [1777, 0]
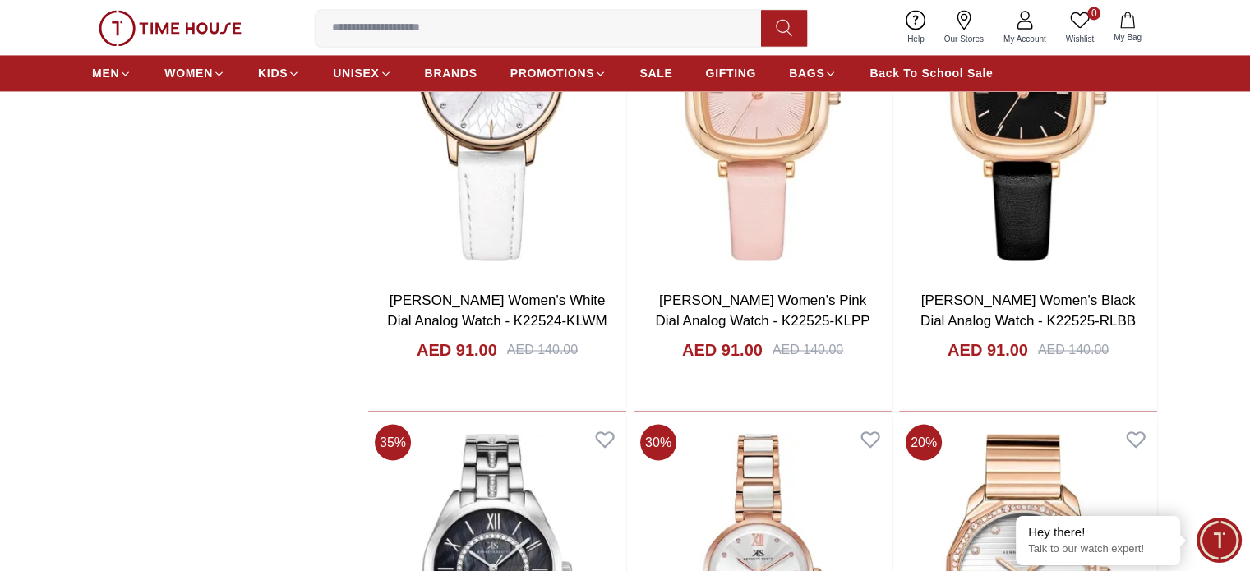
scroll to position [2686, 0]
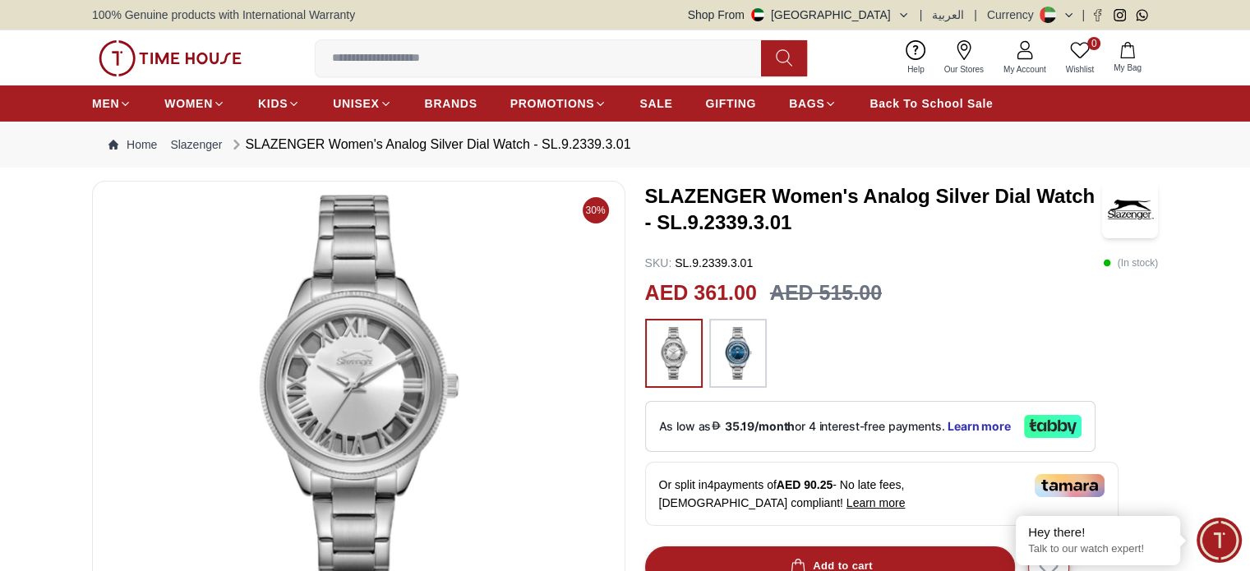
click at [359, 348] on img at bounding box center [358, 392] width 505 height 394
click at [306, 420] on img at bounding box center [358, 392] width 505 height 394
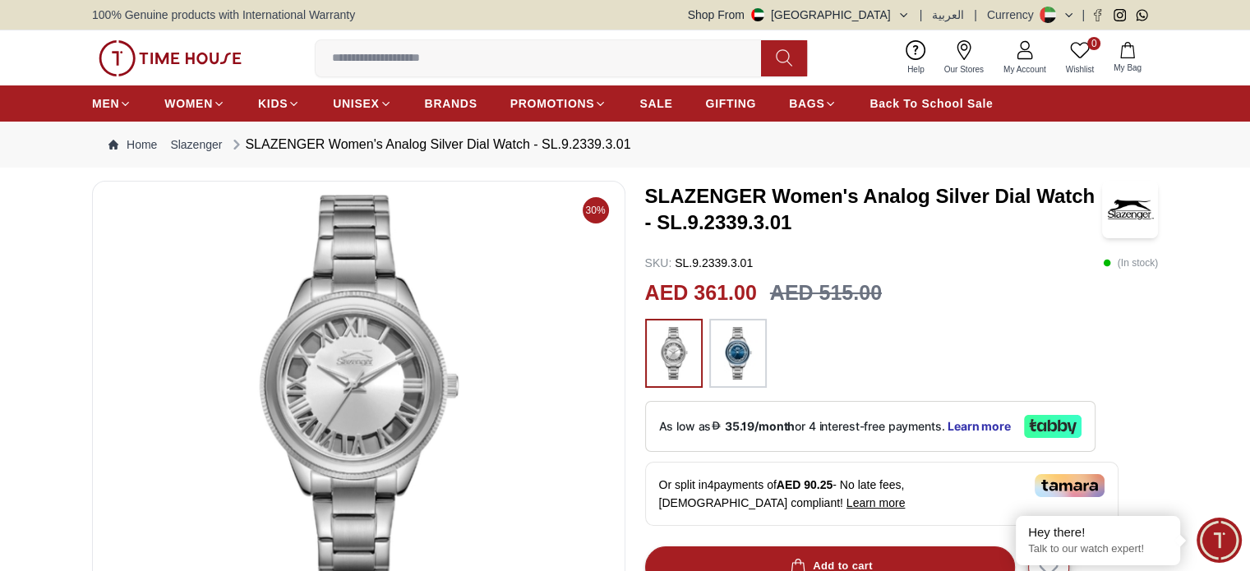
click at [306, 420] on img at bounding box center [358, 392] width 505 height 394
click at [322, 459] on img at bounding box center [358, 392] width 505 height 394
click at [337, 498] on img at bounding box center [358, 392] width 505 height 394
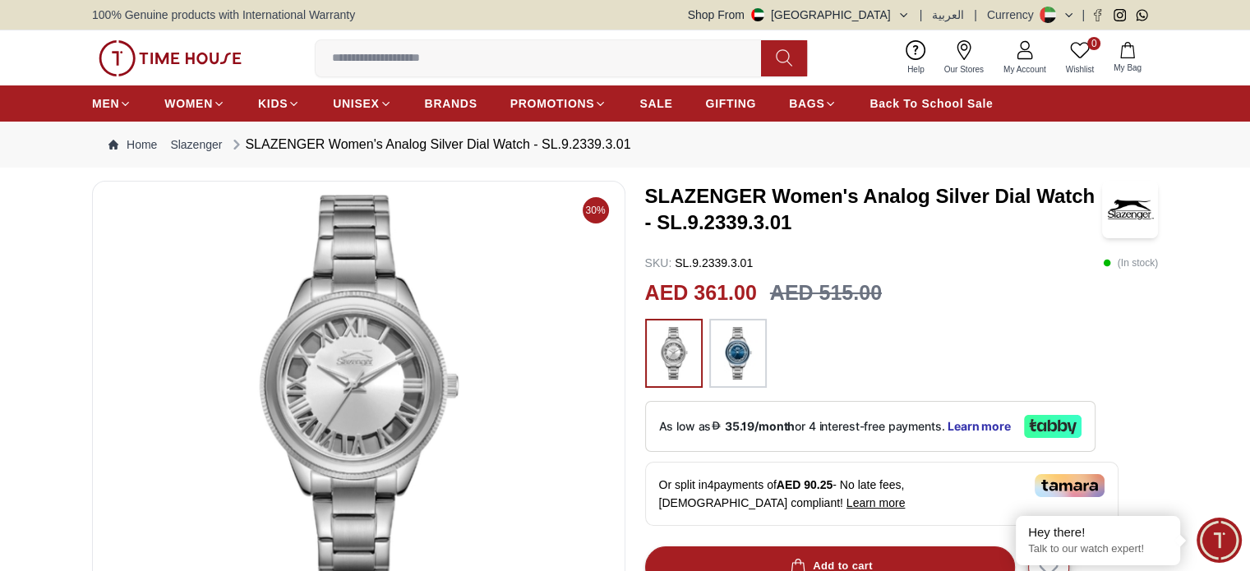
click at [382, 270] on img at bounding box center [358, 392] width 505 height 394
click at [573, 387] on img at bounding box center [358, 392] width 505 height 394
click at [710, 186] on h3 "SLAZENGER Women's Analog Silver Dial Watch - SL.9.2339.3.01" at bounding box center [873, 209] width 457 height 53
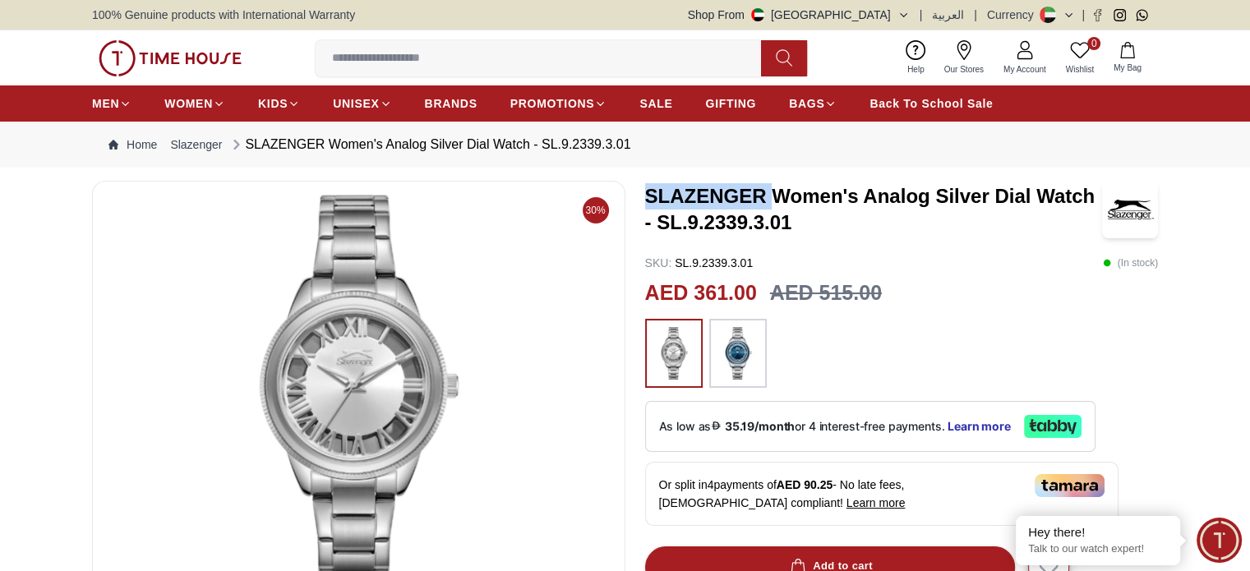
click at [710, 186] on h3 "SLAZENGER Women's Analog Silver Dial Watch - SL.9.2339.3.01" at bounding box center [873, 209] width 457 height 53
click at [547, 128] on link "Citizen Promotion" at bounding box center [588, 133] width 131 height 16
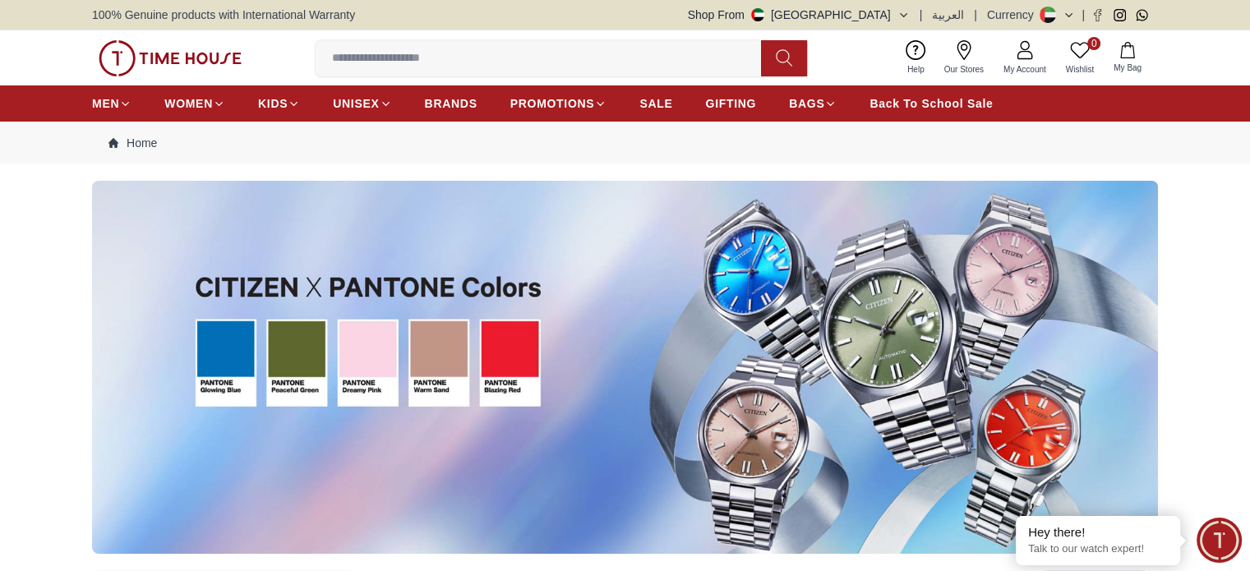
click at [454, 351] on img at bounding box center [625, 367] width 1066 height 373
click at [430, 104] on span "BRANDS" at bounding box center [451, 103] width 53 height 16
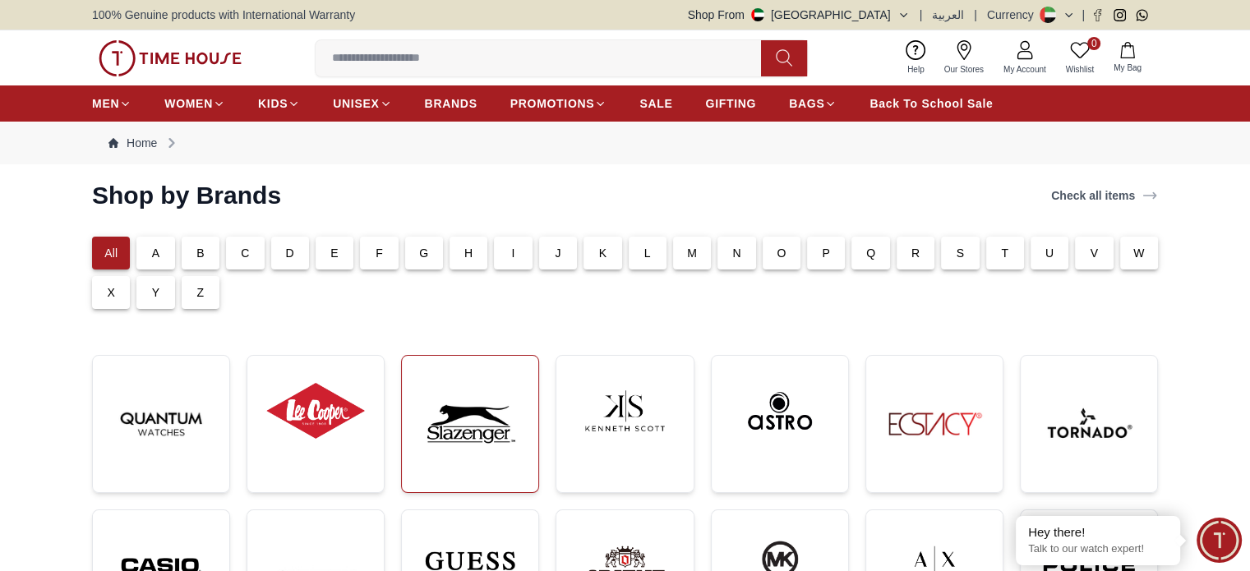
click at [444, 440] on img at bounding box center [470, 424] width 110 height 110
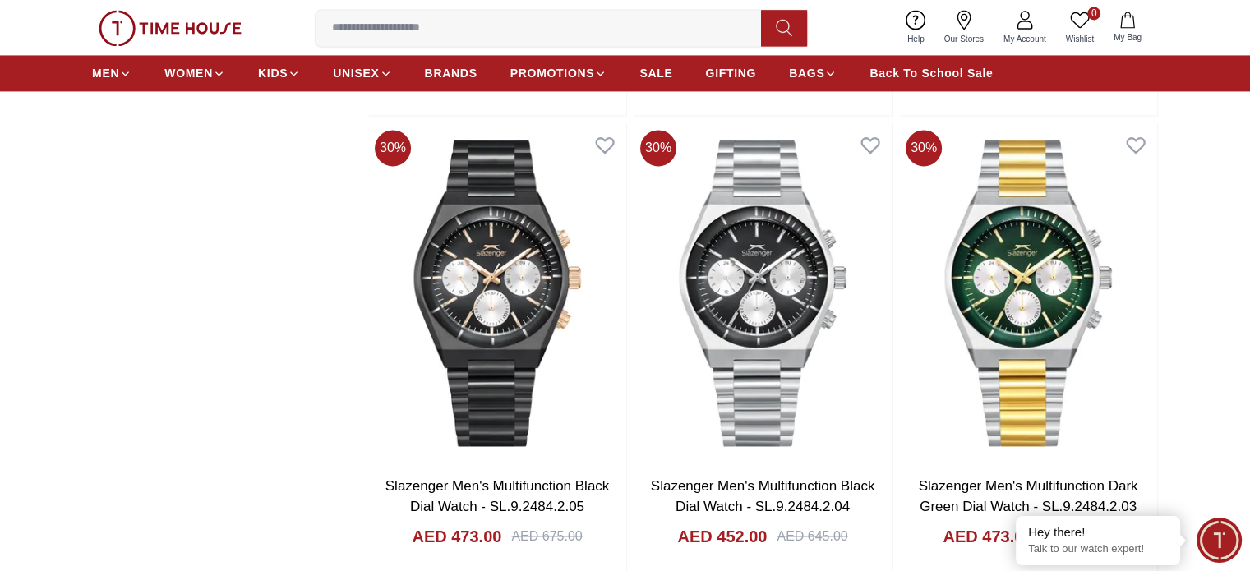
scroll to position [2641, 0]
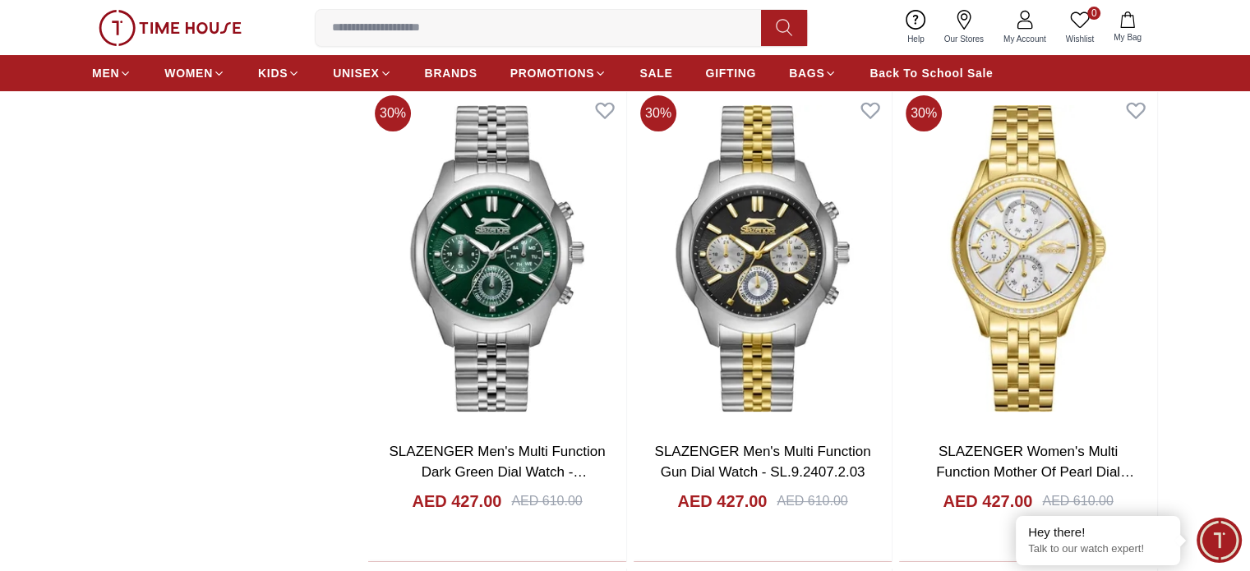
scroll to position [6500, 0]
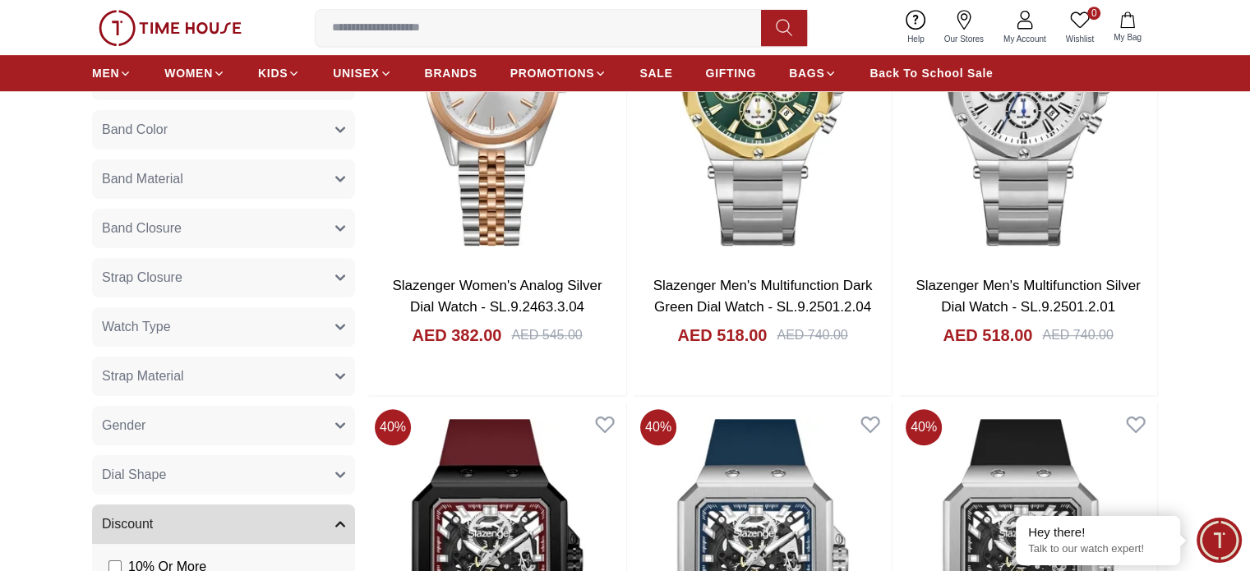
scroll to position [928, 0]
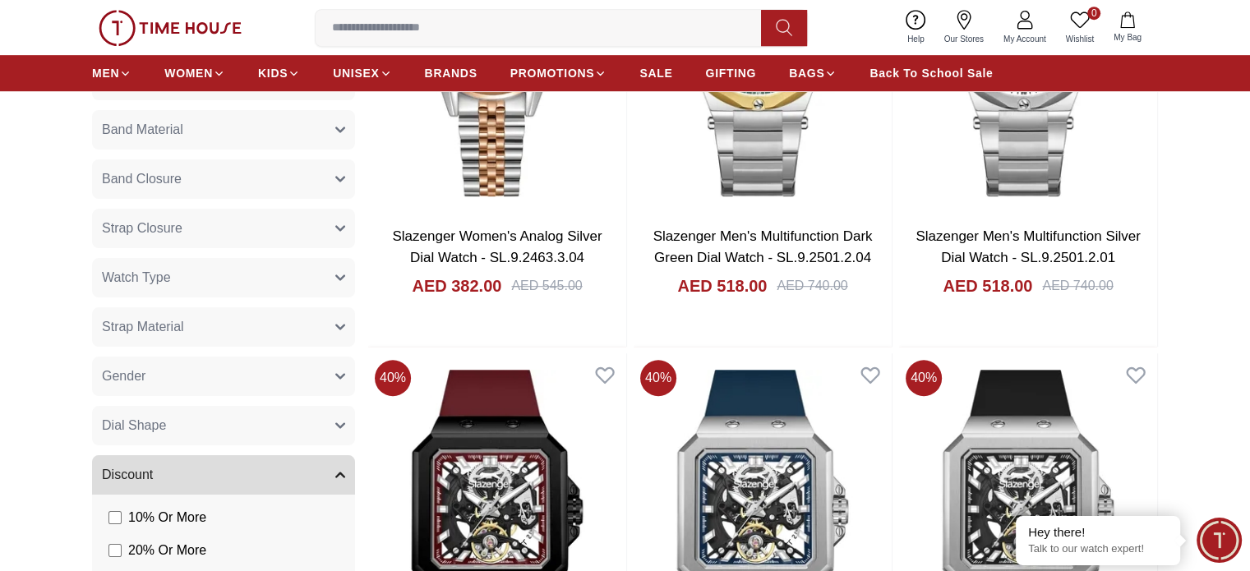
click at [354, 374] on button "Gender" at bounding box center [223, 376] width 263 height 39
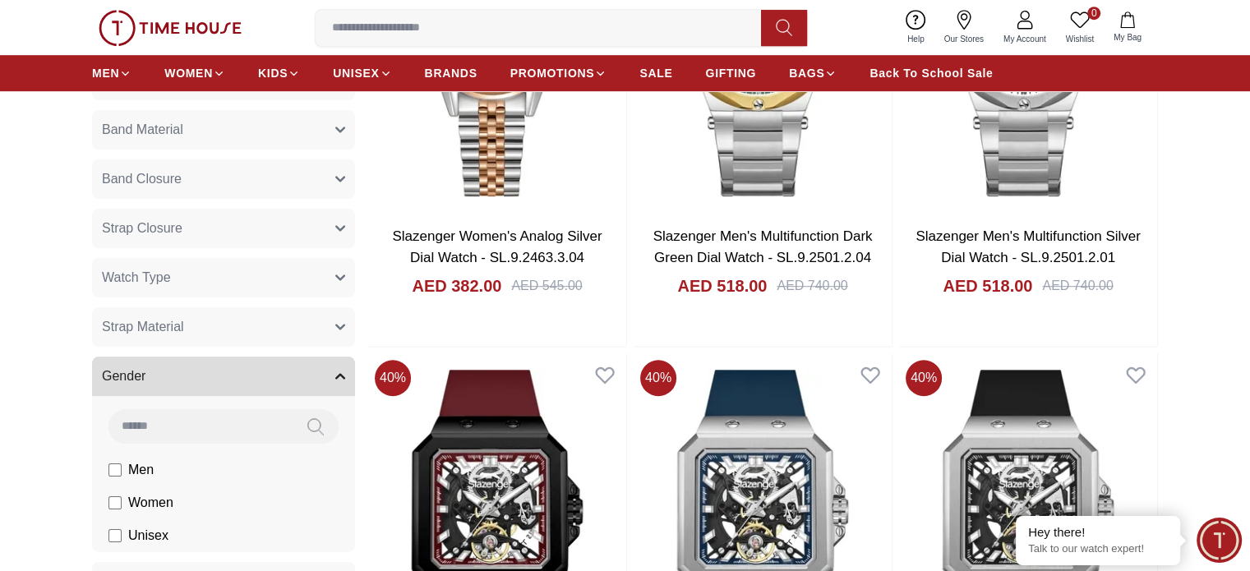
click at [0, 0] on span "Women" at bounding box center [0, 0] width 0 height 0
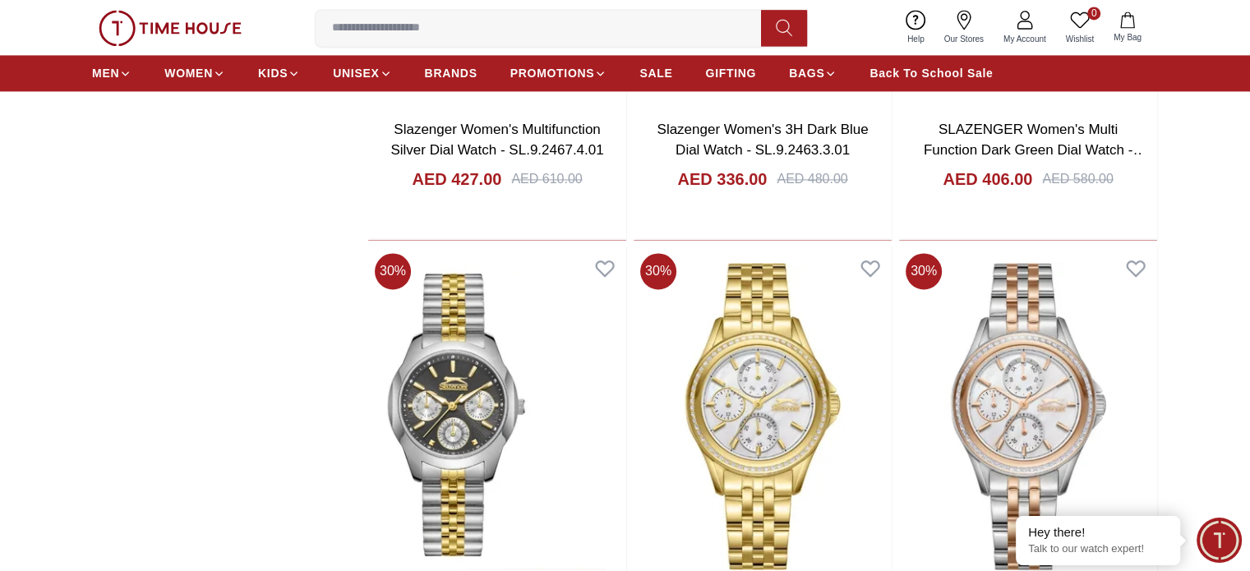
scroll to position [2505, 0]
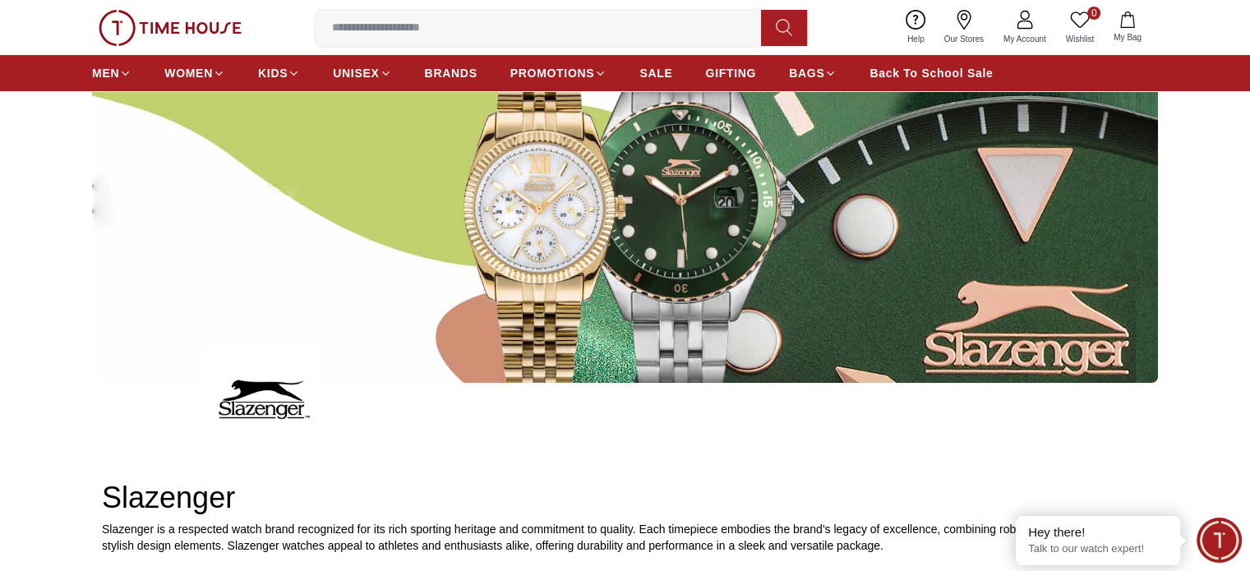
scroll to position [174, 0]
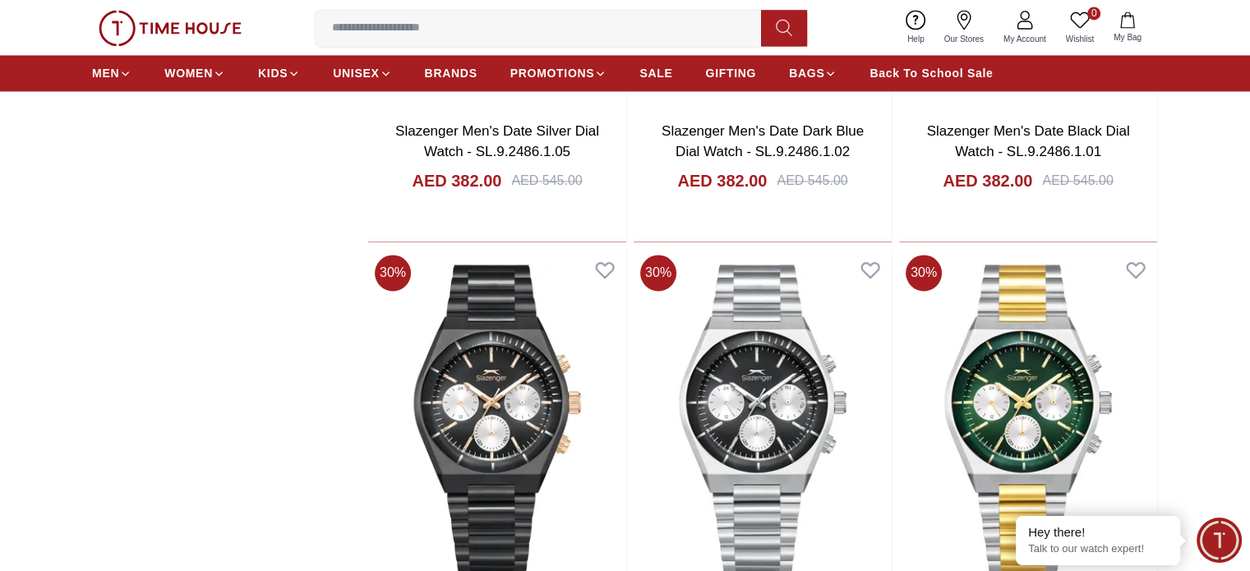
scroll to position [2470, 0]
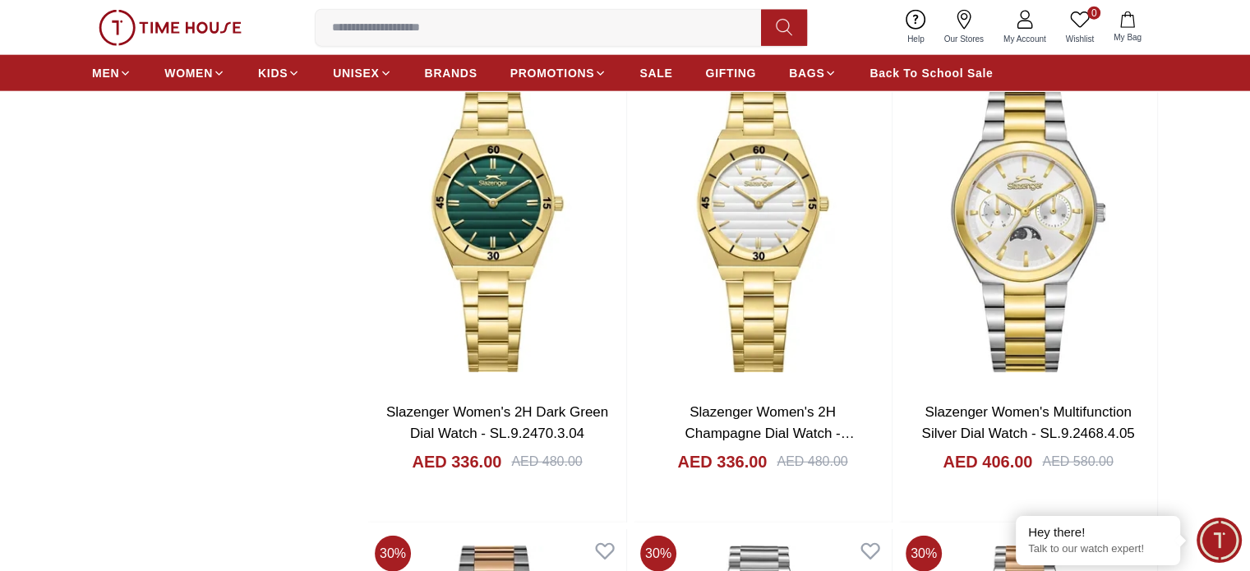
scroll to position [4115, 0]
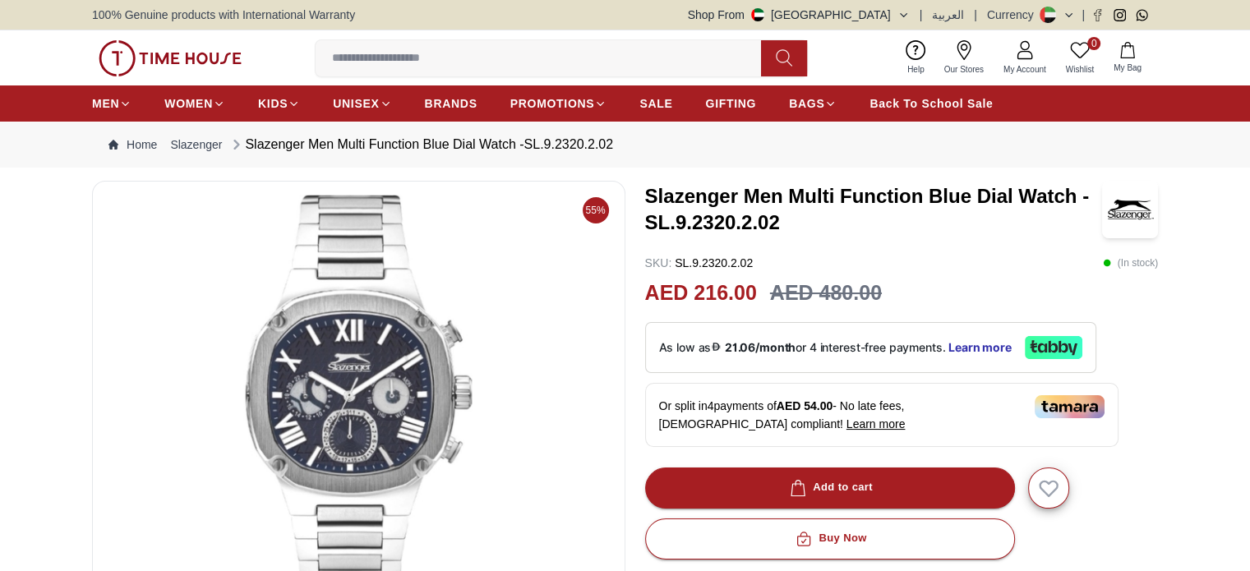
click at [302, 363] on img at bounding box center [358, 392] width 505 height 394
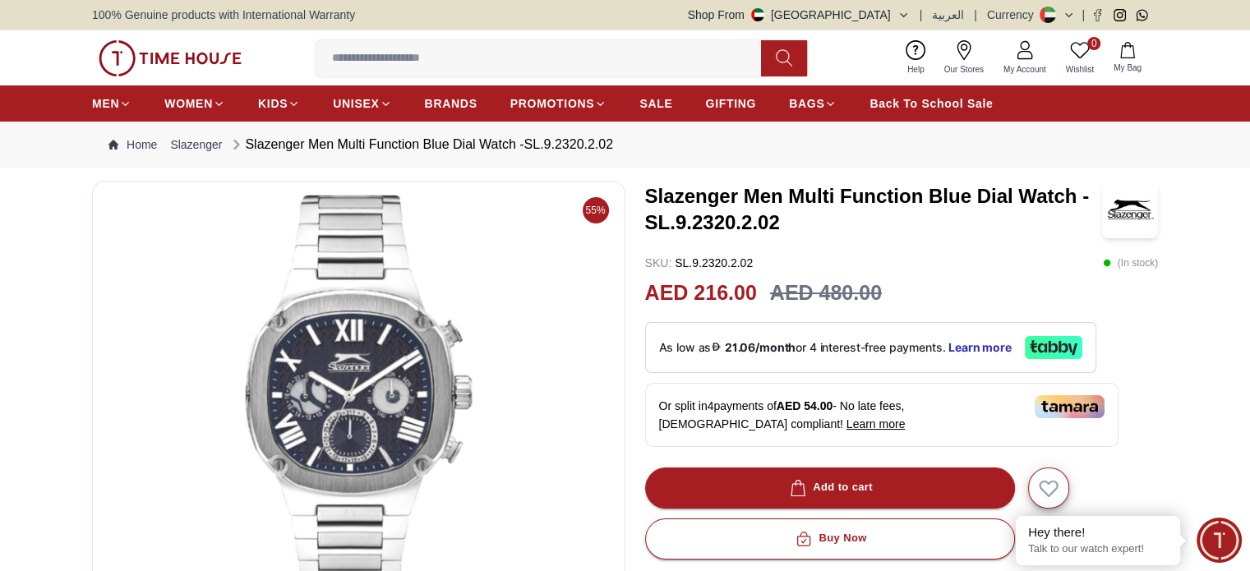
click at [503, 216] on img at bounding box center [358, 392] width 505 height 394
click at [207, 144] on link "Slazenger" at bounding box center [196, 144] width 52 height 16
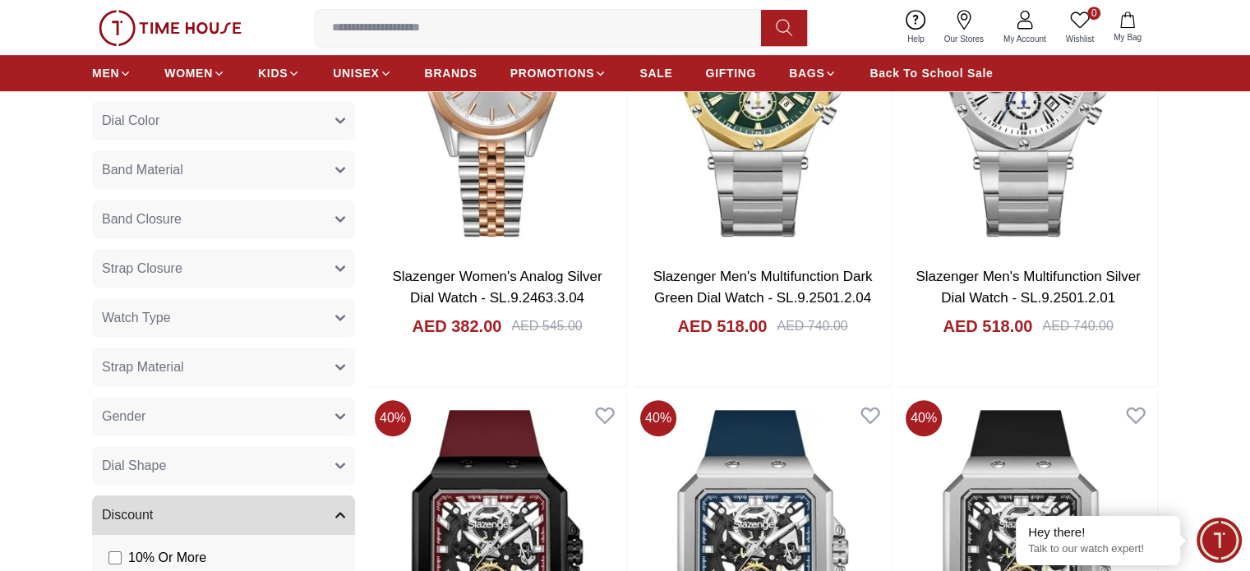
scroll to position [896, 0]
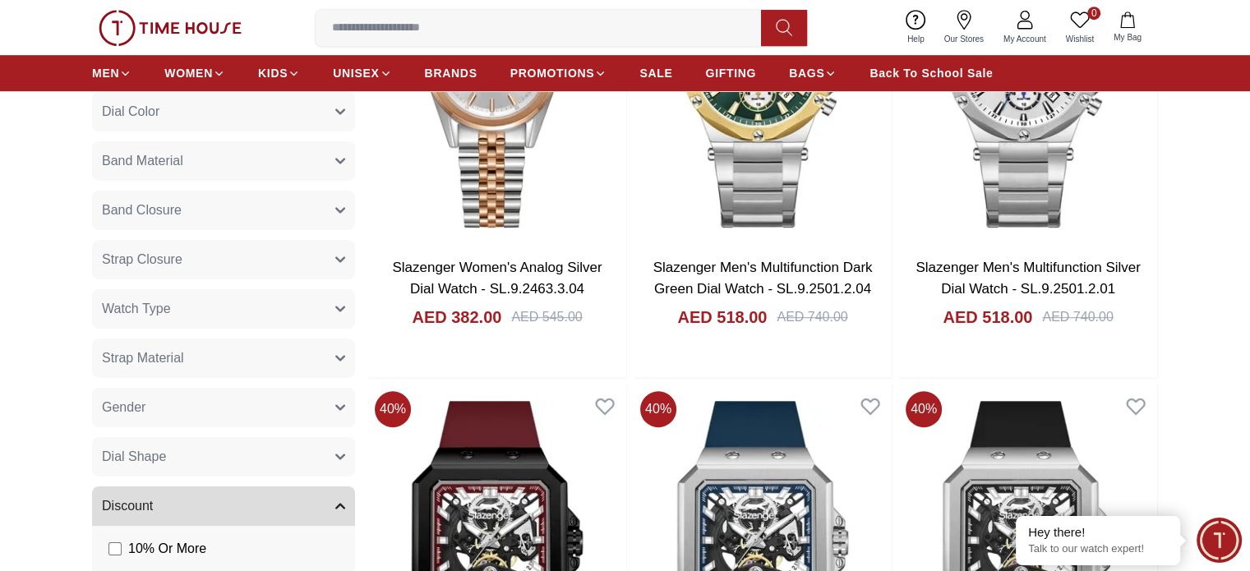
click at [328, 417] on button "Gender" at bounding box center [223, 407] width 263 height 39
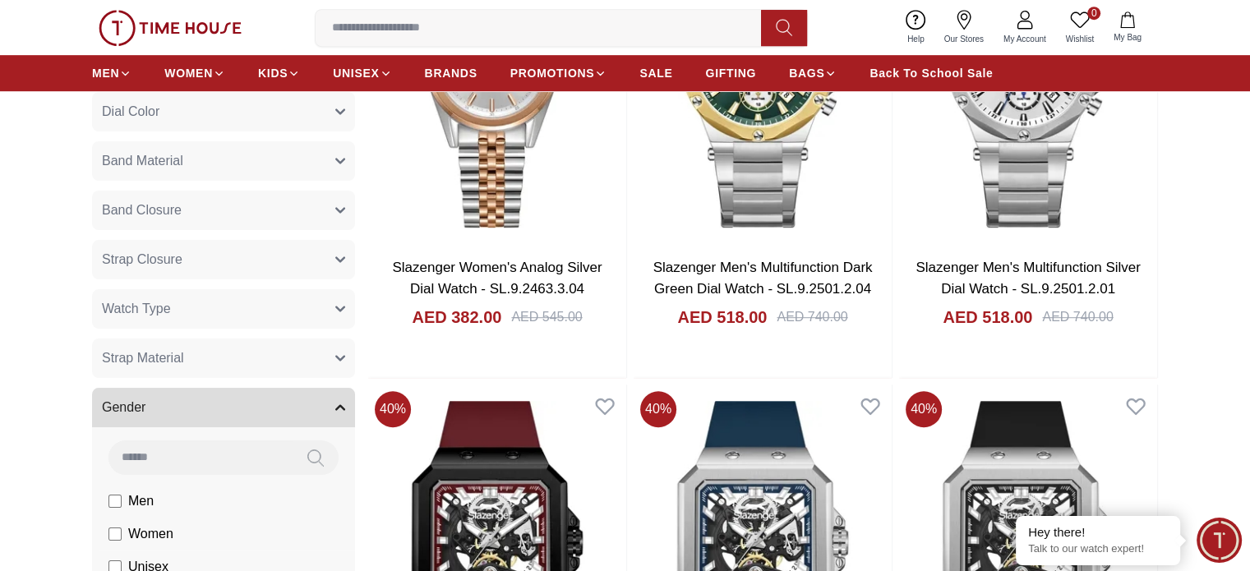
click at [0, 0] on span "Women" at bounding box center [0, 0] width 0 height 0
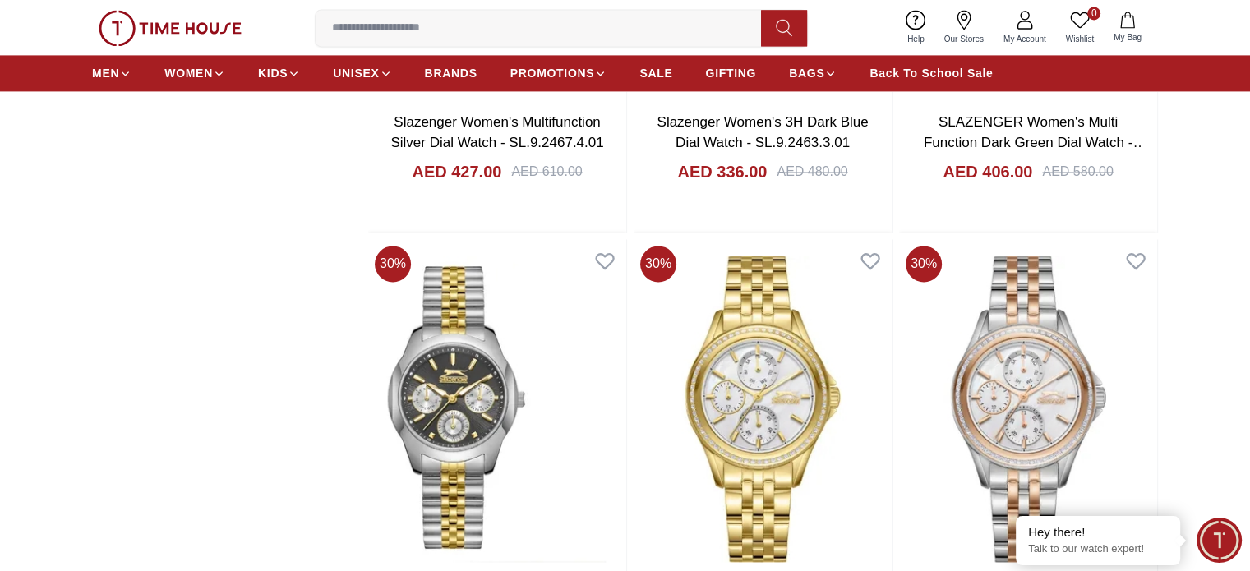
scroll to position [2491, 0]
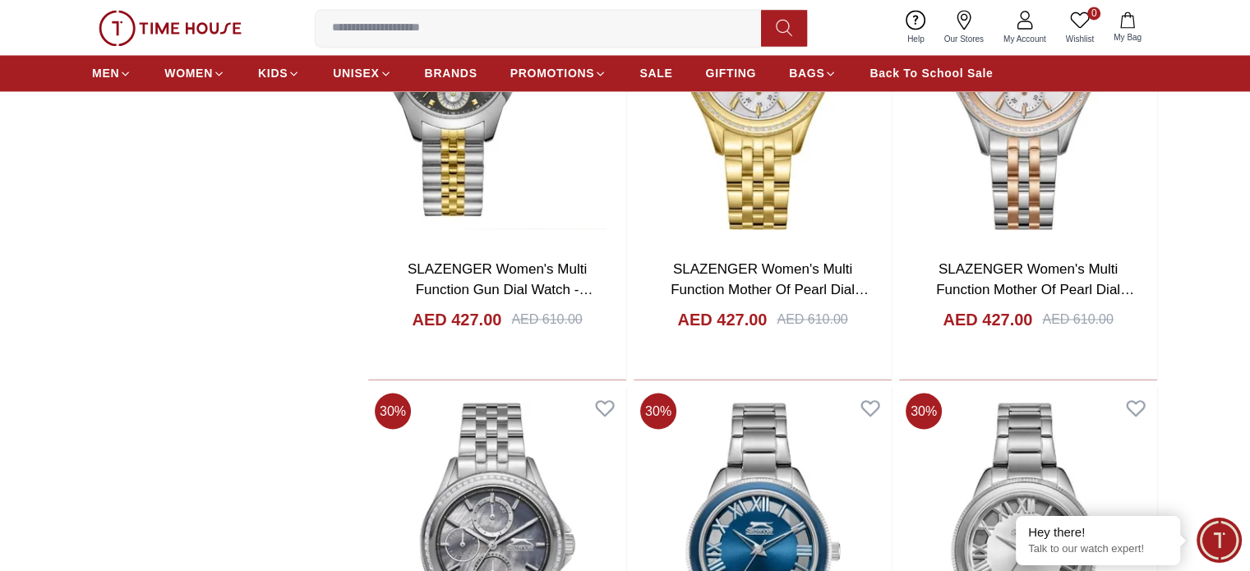
scroll to position [2810, 0]
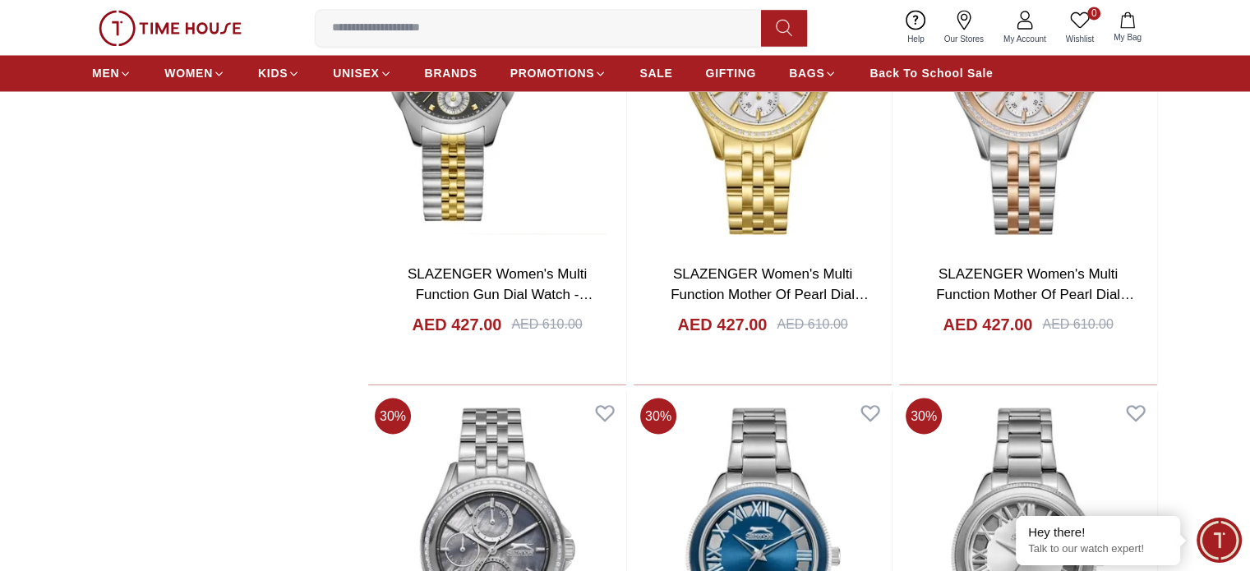
drag, startPoint x: 1247, startPoint y: 403, endPoint x: 1231, endPoint y: 281, distance: 122.7
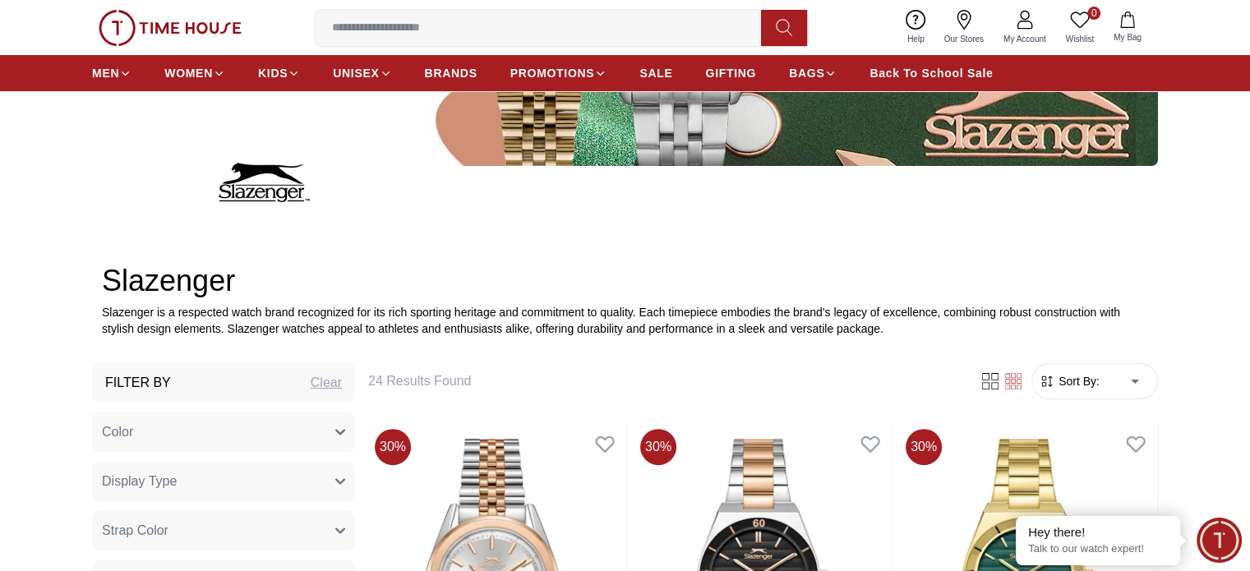
scroll to position [0, 0]
